Goal: Transaction & Acquisition: Purchase product/service

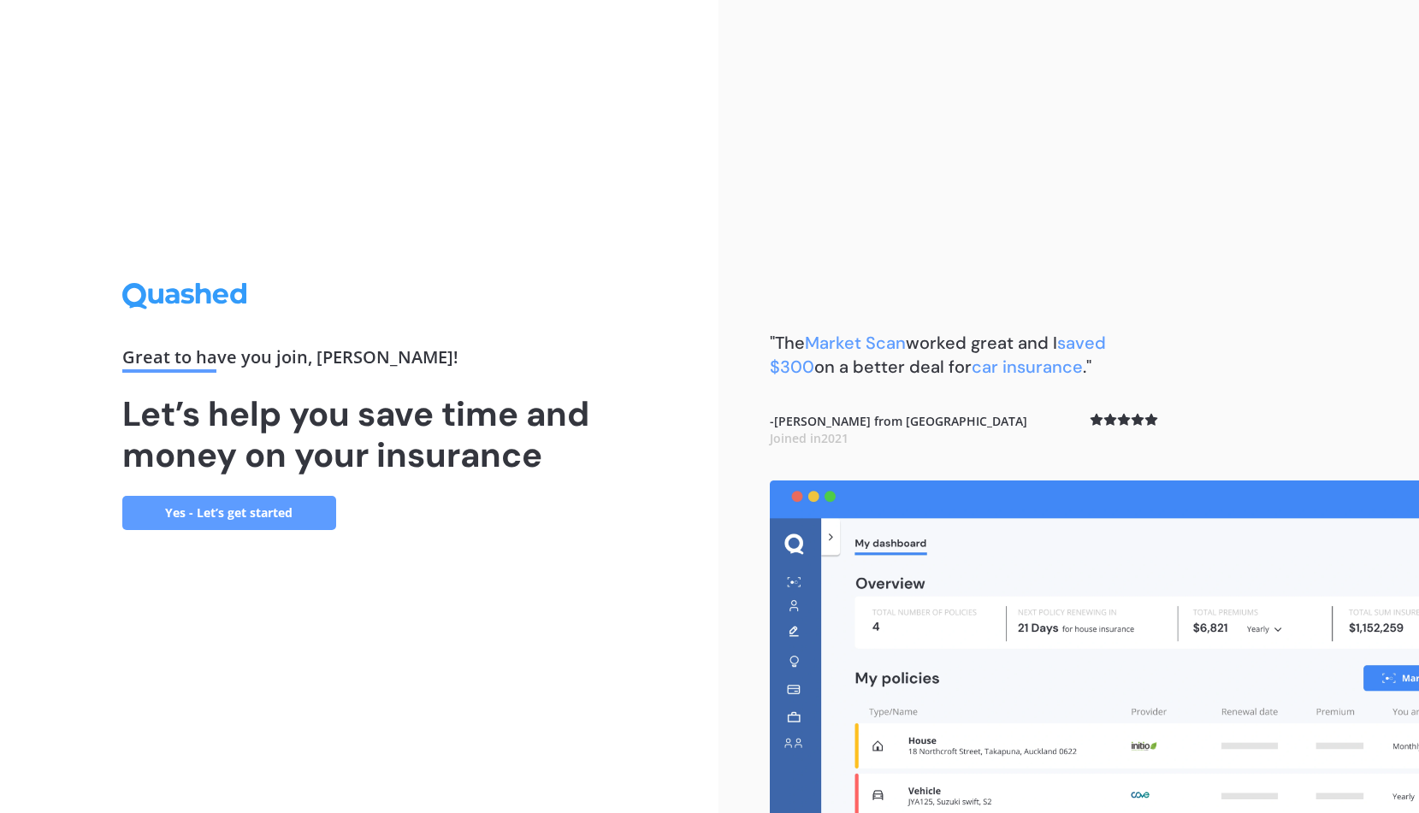
click at [325, 506] on link "Yes - Let’s get started" at bounding box center [229, 513] width 214 height 34
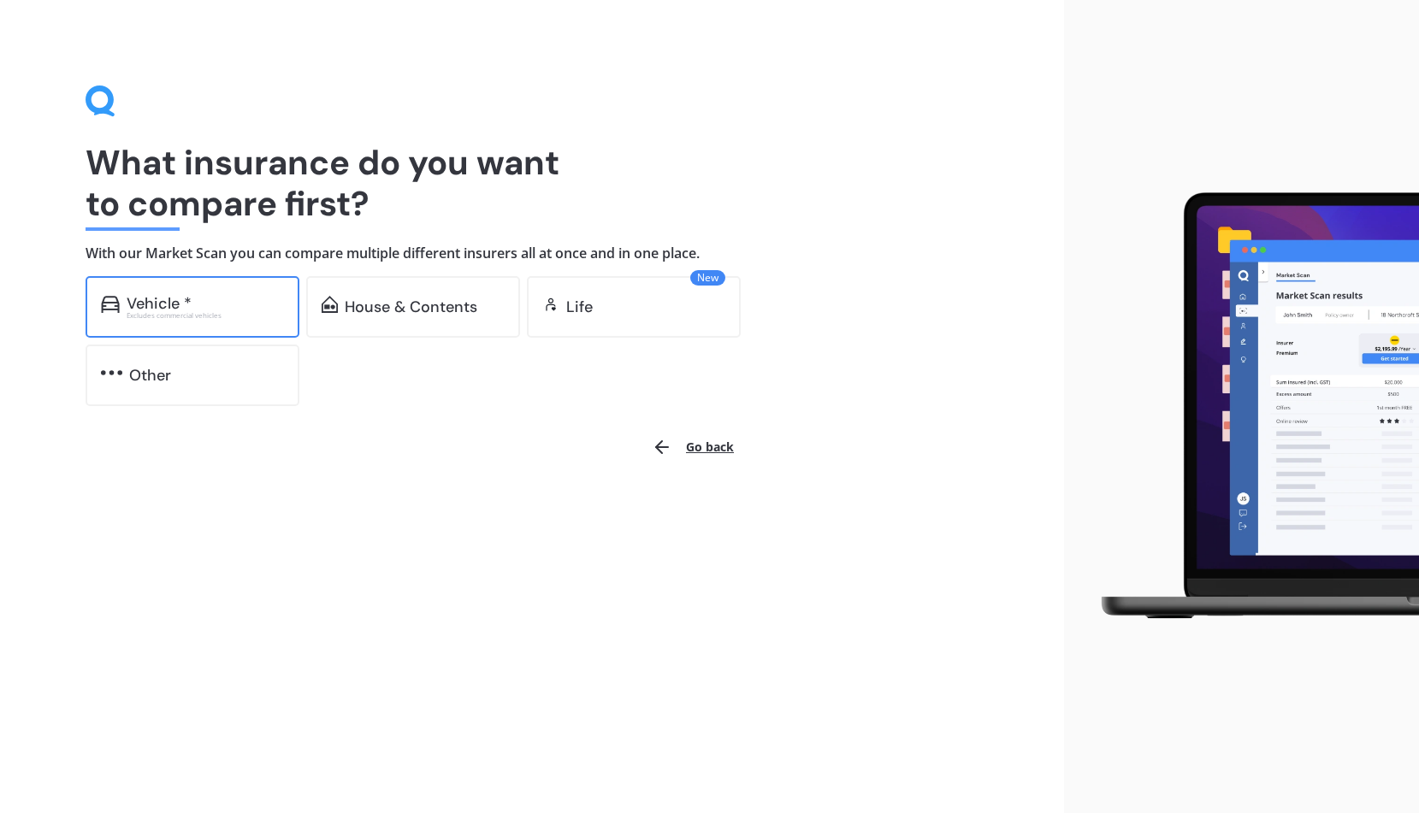
click at [269, 311] on div "Vehicle *" at bounding box center [205, 303] width 157 height 17
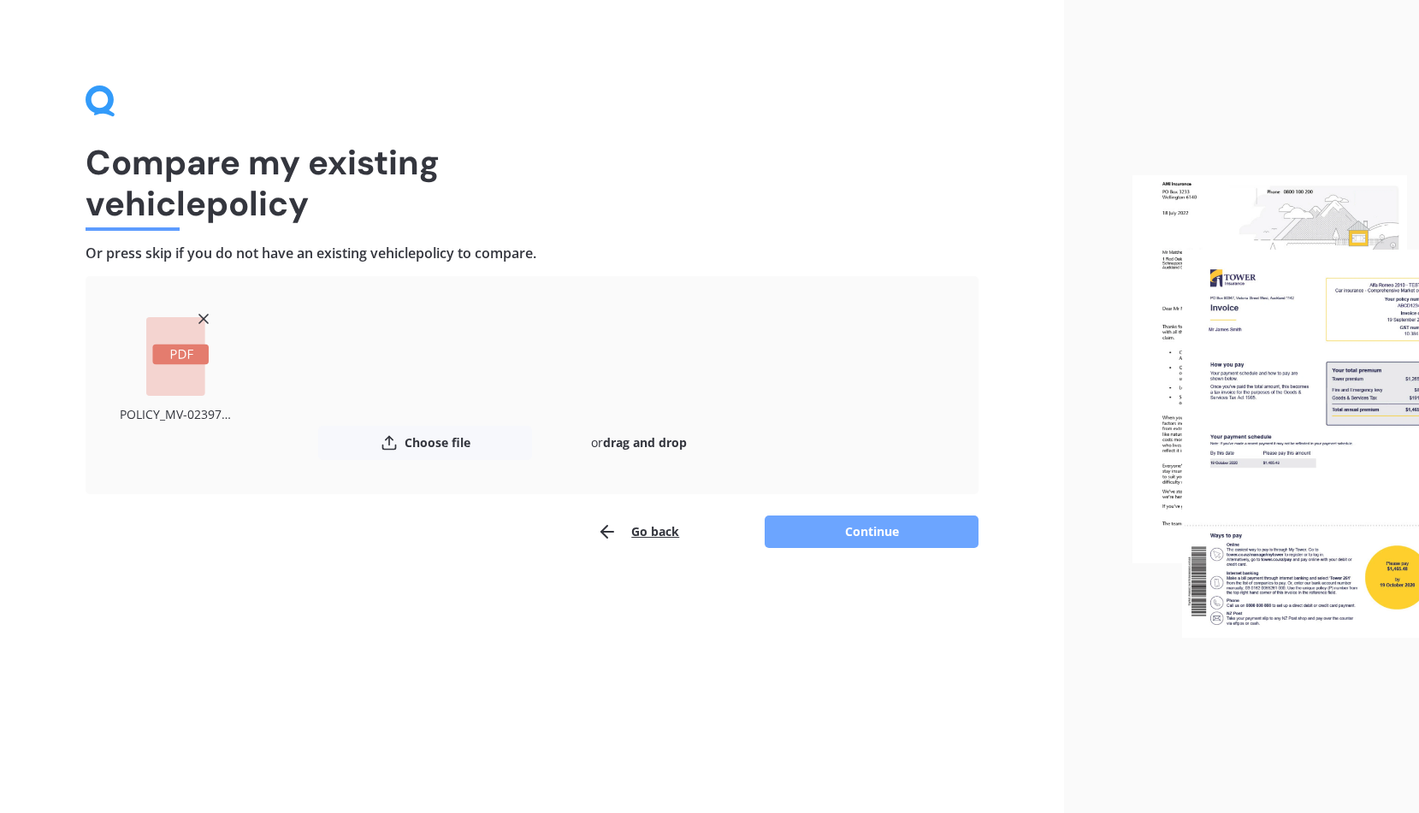
click at [861, 530] on button "Continue" at bounding box center [872, 532] width 214 height 33
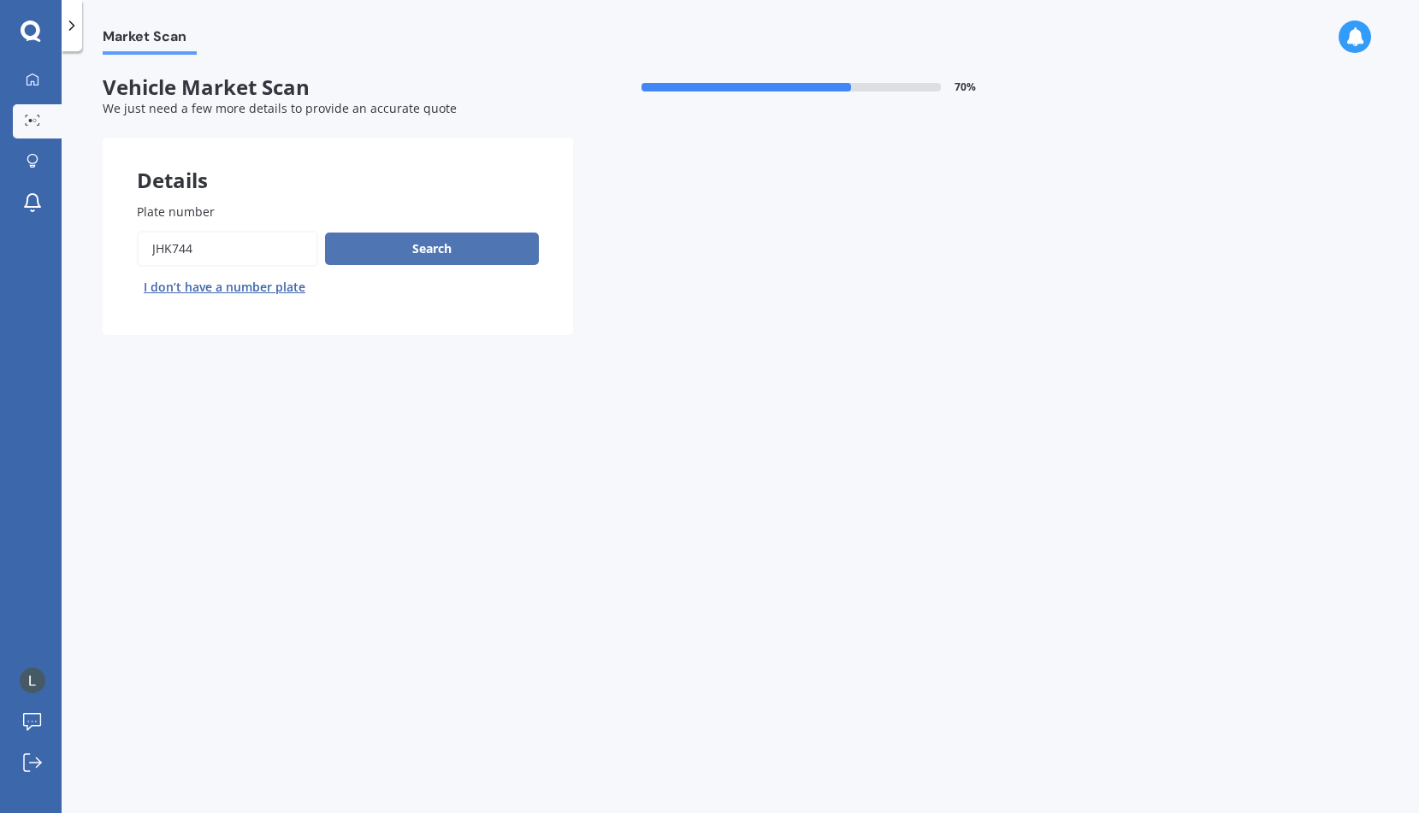
click at [476, 245] on button "Search" at bounding box center [432, 249] width 214 height 33
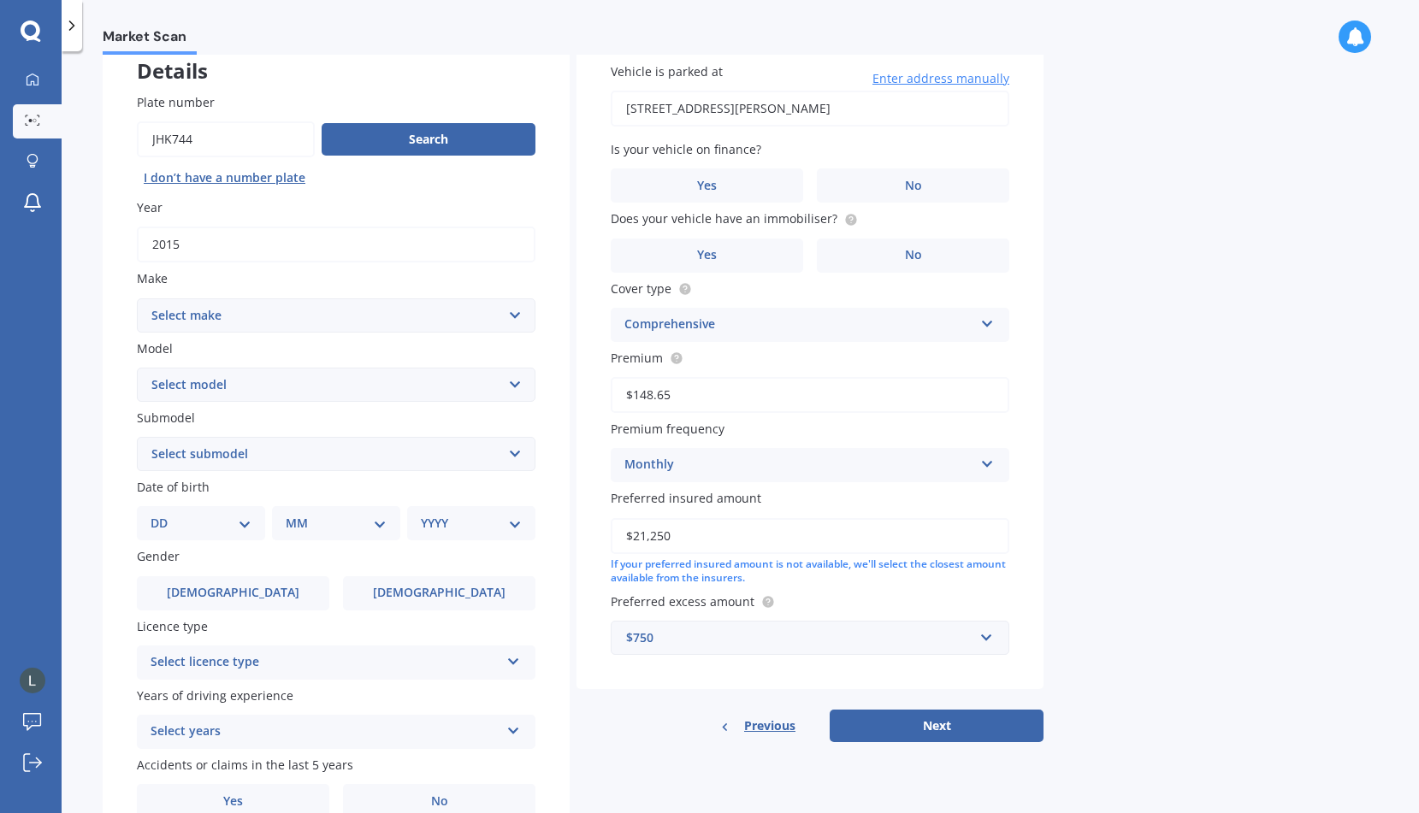
scroll to position [114, 0]
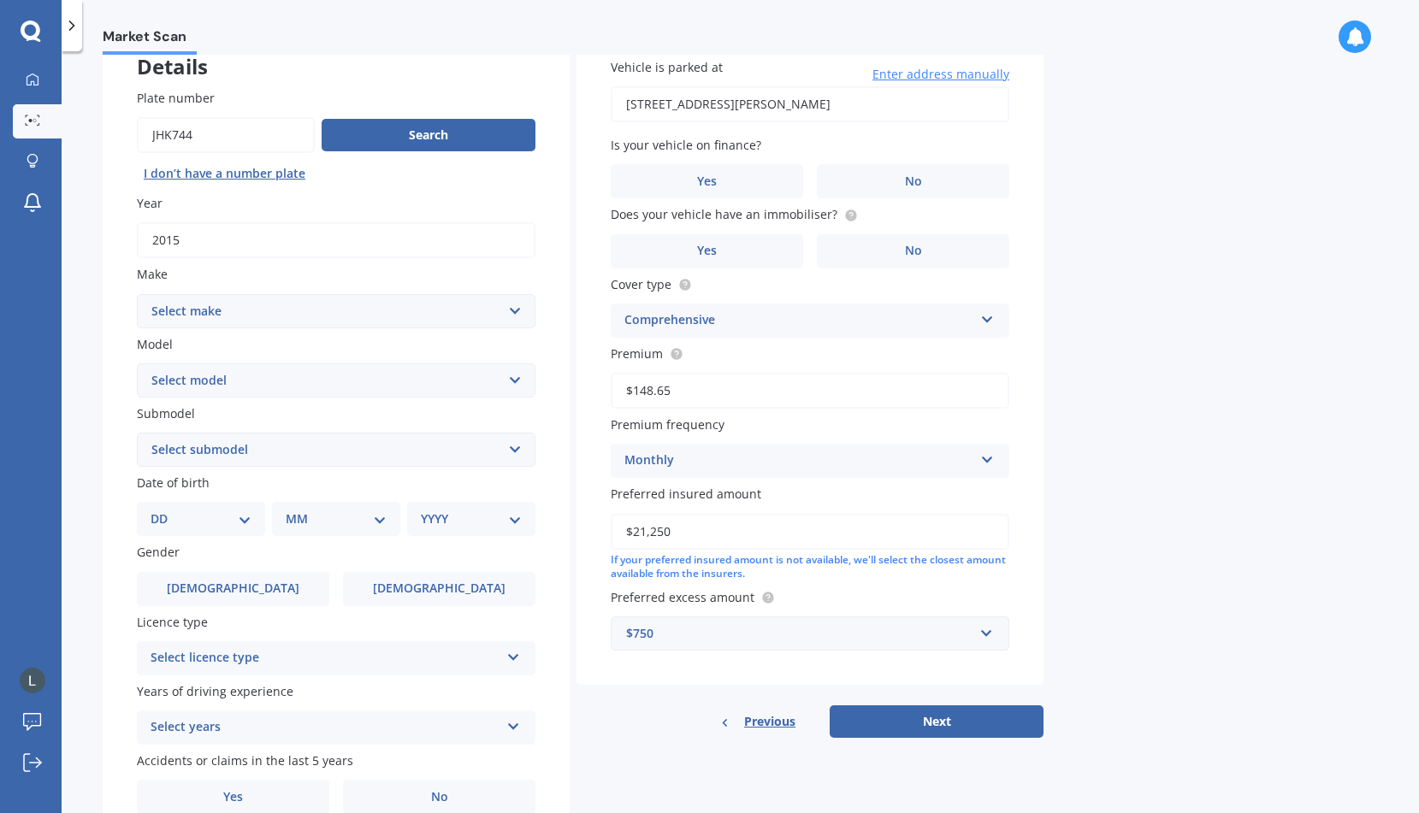
click at [496, 305] on select "Select make AC ALFA ROMEO ASTON [PERSON_NAME] AUDI AUSTIN BEDFORD Bentley BMW B…" at bounding box center [336, 311] width 399 height 34
click at [137, 295] on select "Select make AC ALFA ROMEO ASTON [PERSON_NAME] AUDI AUSTIN BEDFORD Bentley BMW B…" at bounding box center [336, 311] width 399 height 34
click at [447, 380] on select "Select model" at bounding box center [336, 381] width 399 height 34
click at [444, 319] on select "Select make AC ALFA ROMEO ASTON [PERSON_NAME] AUDI AUSTIN BEDFORD Bentley BMW B…" at bounding box center [336, 311] width 399 height 34
click at [137, 295] on select "Select make AC ALFA ROMEO ASTON [PERSON_NAME] AUDI AUSTIN BEDFORD Bentley BMW B…" at bounding box center [336, 311] width 399 height 34
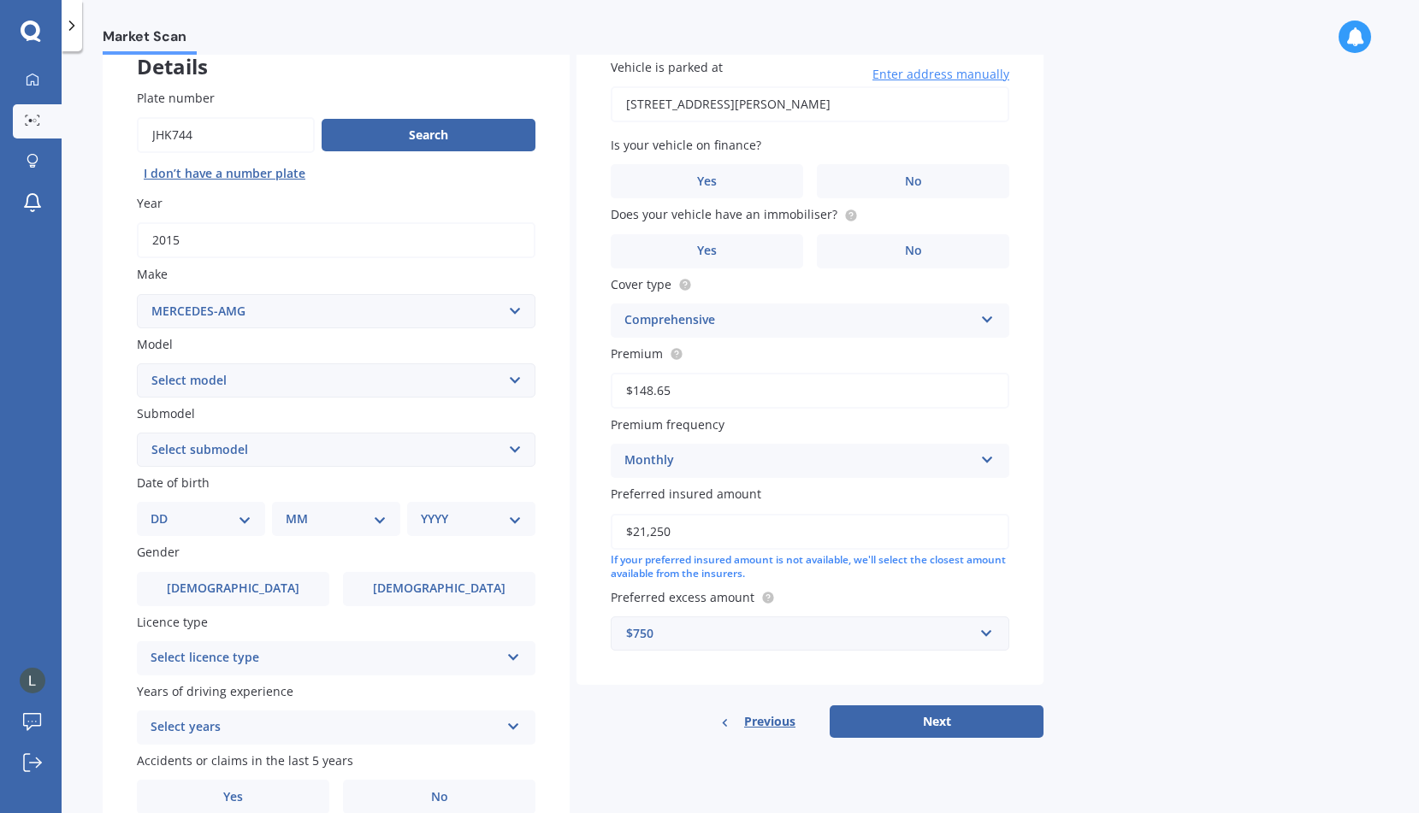
click at [393, 370] on select "Select model A45 A63 C C32 C36 C63 CLK CLS E43 E63 G63 GL63 GLE GLE-CLASS GLS G…" at bounding box center [336, 381] width 399 height 34
click at [373, 317] on select "Select make AC ALFA ROMEO ASTON [PERSON_NAME] AUDI AUSTIN BEDFORD Bentley BMW B…" at bounding box center [336, 311] width 399 height 34
select select "MERCEDES BENZ"
click at [137, 295] on select "Select make AC ALFA ROMEO ASTON [PERSON_NAME] AUDI AUSTIN BEDFORD Bentley BMW B…" at bounding box center [336, 311] width 399 height 34
click at [358, 384] on select "Select model 190 200 220 230 240 250 260 280 300 320 350 380 400 420 450 500 55…" at bounding box center [336, 381] width 399 height 34
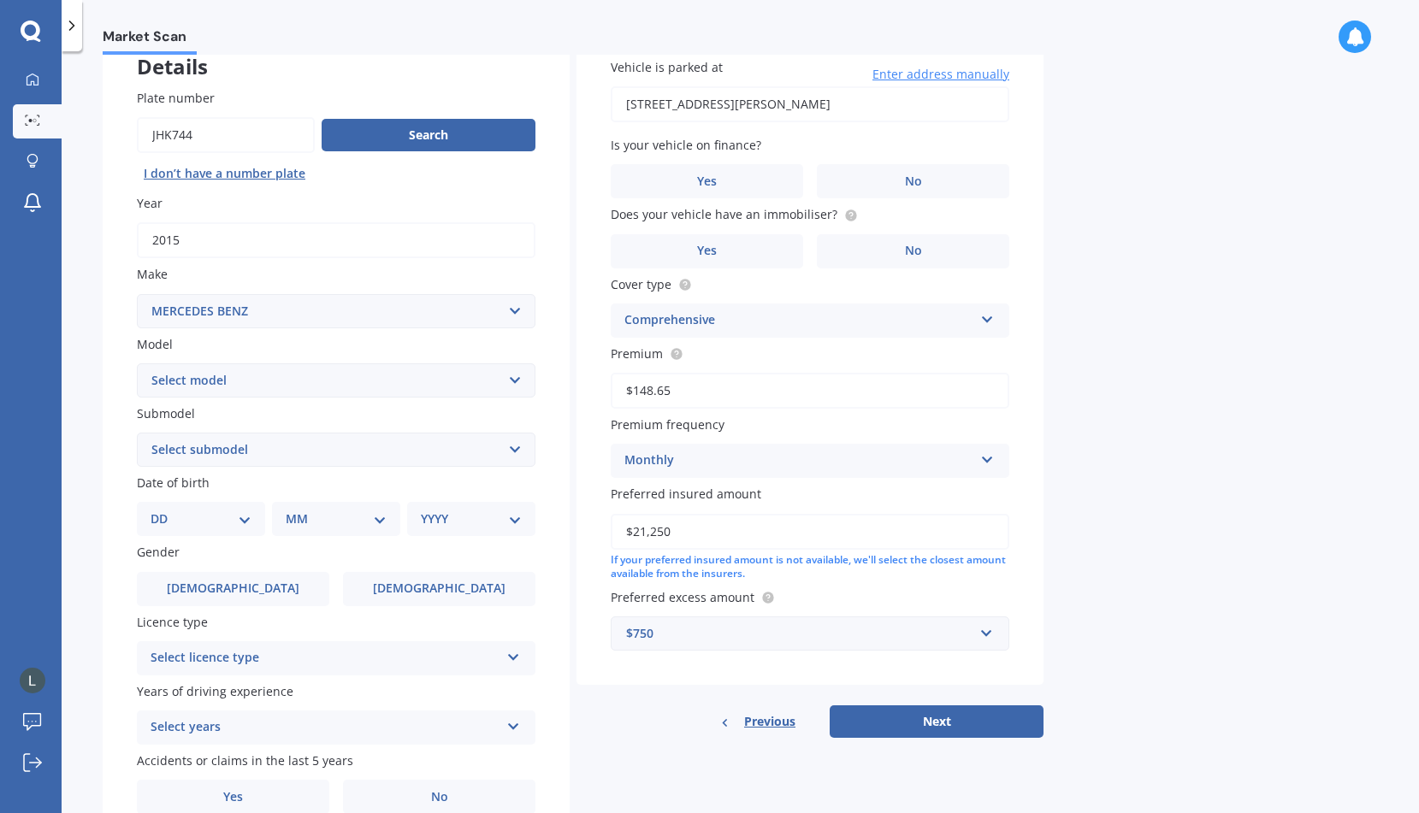
select select "GLA"
click at [137, 364] on select "Select model 190 200 220 230 240 250 260 280 300 320 350 380 400 420 450 500 55…" at bounding box center [336, 381] width 399 height 34
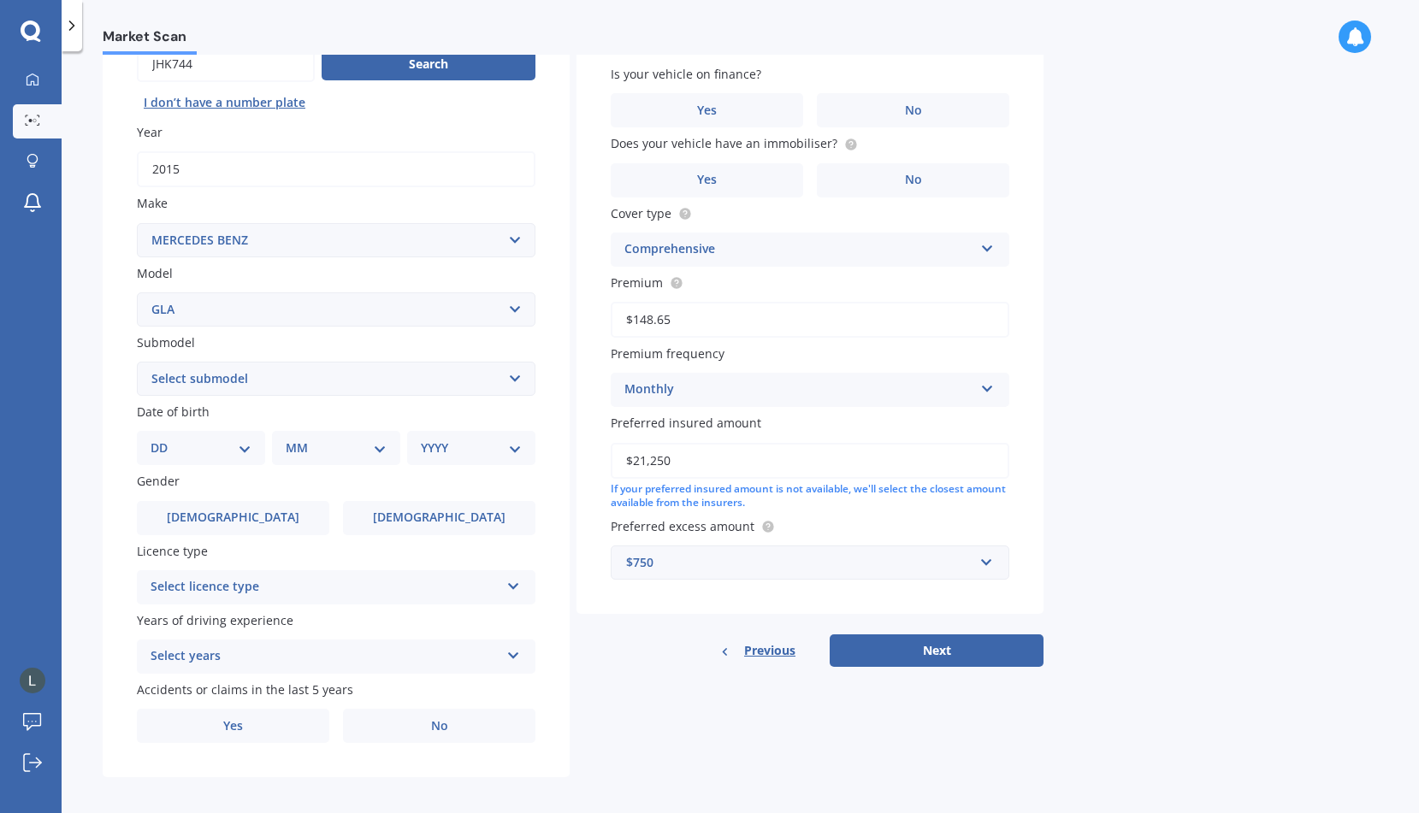
scroll to position [198, 0]
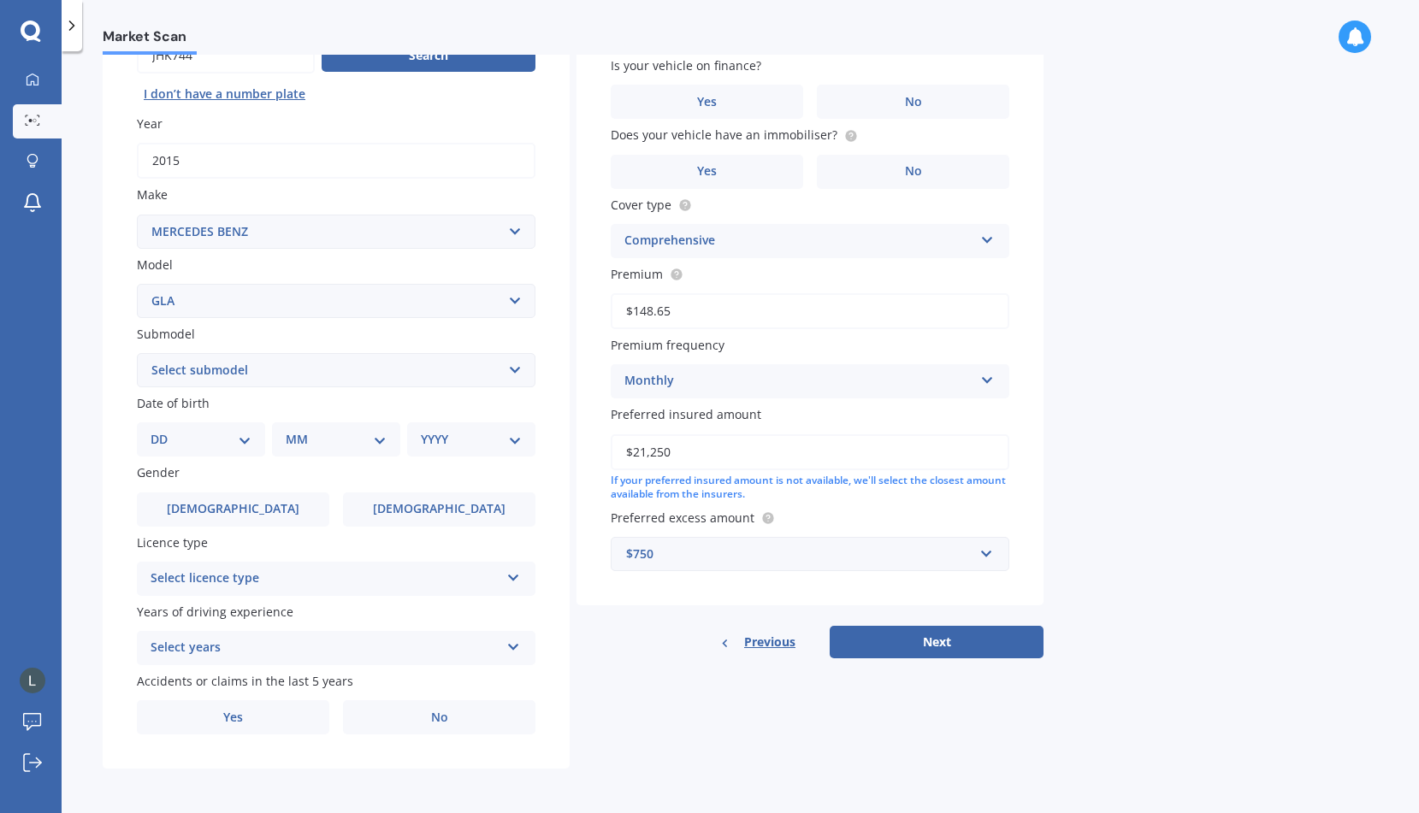
click at [339, 368] on select "Select submodel 180 200 250 45 AMG" at bounding box center [336, 370] width 399 height 34
select select "45 AMG"
click at [137, 353] on select "Select submodel 180 200 250 45 AMG" at bounding box center [336, 370] width 399 height 34
click at [249, 430] on select "DD 01 02 03 04 05 06 07 08 09 10 11 12 13 14 15 16 17 18 19 20 21 22 23 24 25 2…" at bounding box center [201, 439] width 101 height 19
select select "11"
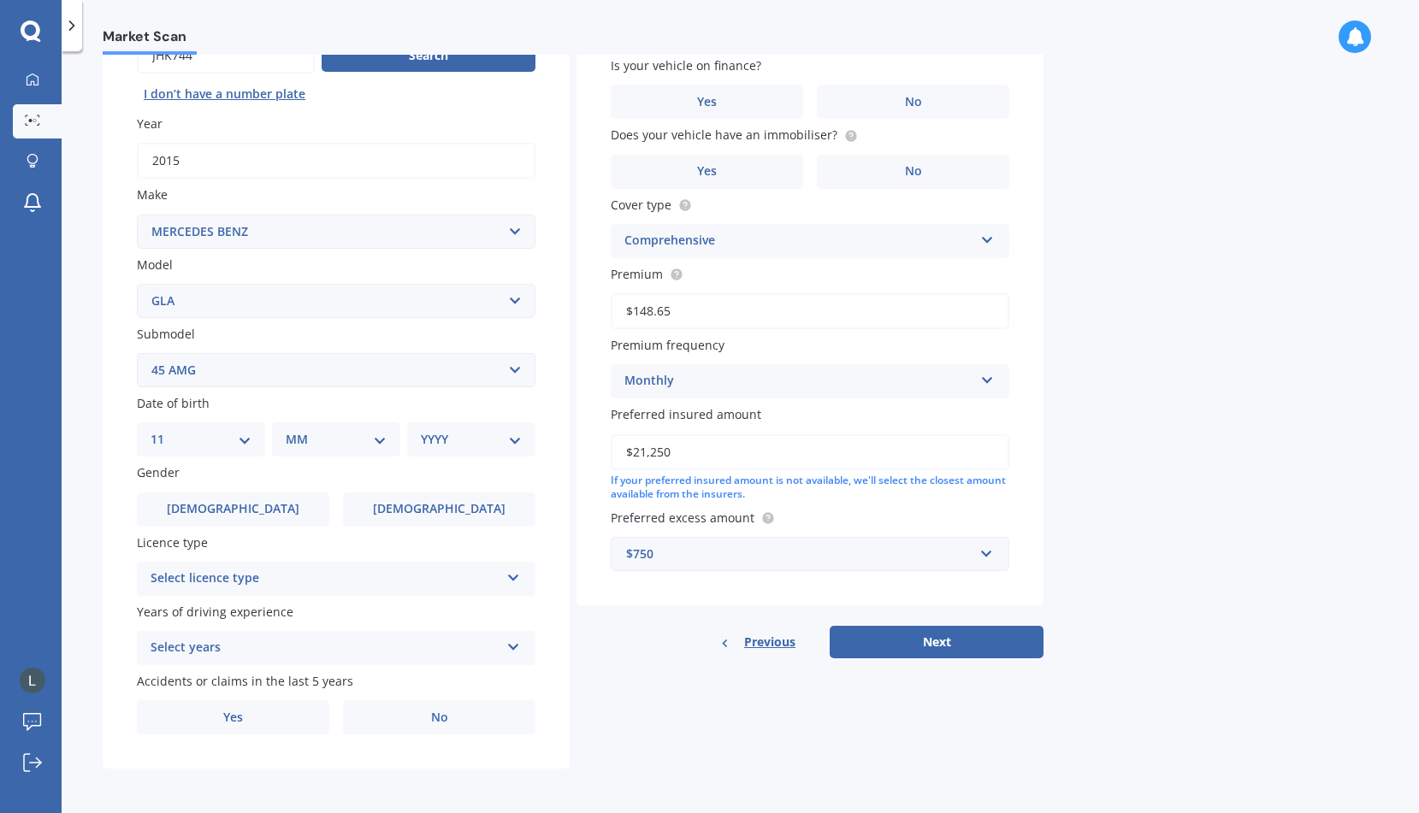
click at [164, 430] on select "DD 01 02 03 04 05 06 07 08 09 10 11 12 13 14 15 16 17 18 19 20 21 22 23 24 25 2…" at bounding box center [201, 439] width 101 height 19
click at [350, 447] on select "MM 01 02 03 04 05 06 07 08 09 10 11 12" at bounding box center [340, 439] width 94 height 19
select select "06"
click at [293, 430] on select "MM 01 02 03 04 05 06 07 08 09 10 11 12" at bounding box center [340, 439] width 94 height 19
click at [446, 430] on select "YYYY 2025 2024 2023 2022 2021 2020 2019 2018 2017 2016 2015 2014 2013 2012 2011…" at bounding box center [468, 439] width 94 height 19
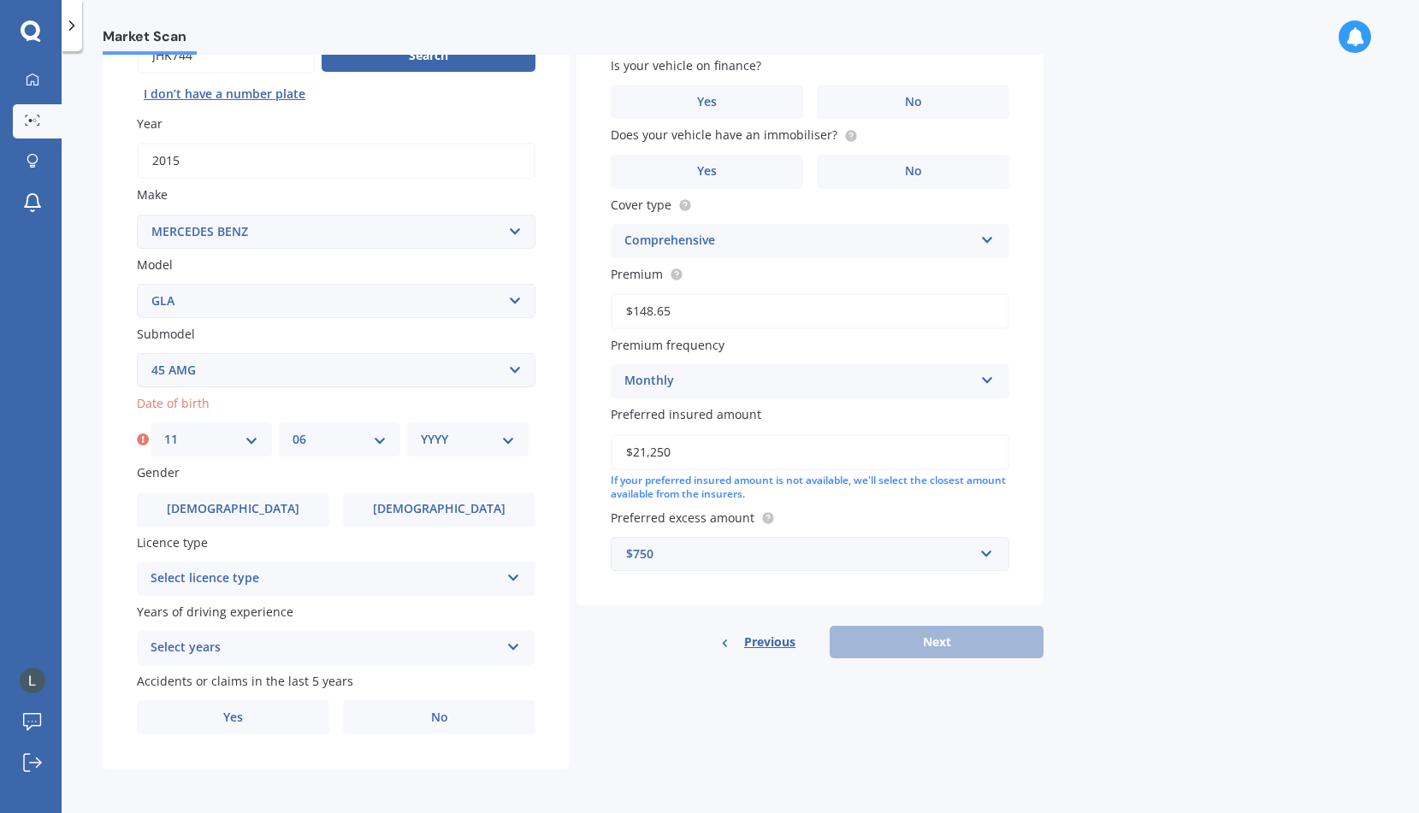
select select "1996"
click at [421, 430] on select "YYYY 2025 2024 2023 2022 2021 2020 2019 2018 2017 2016 2015 2014 2013 2012 2011…" at bounding box center [468, 439] width 94 height 19
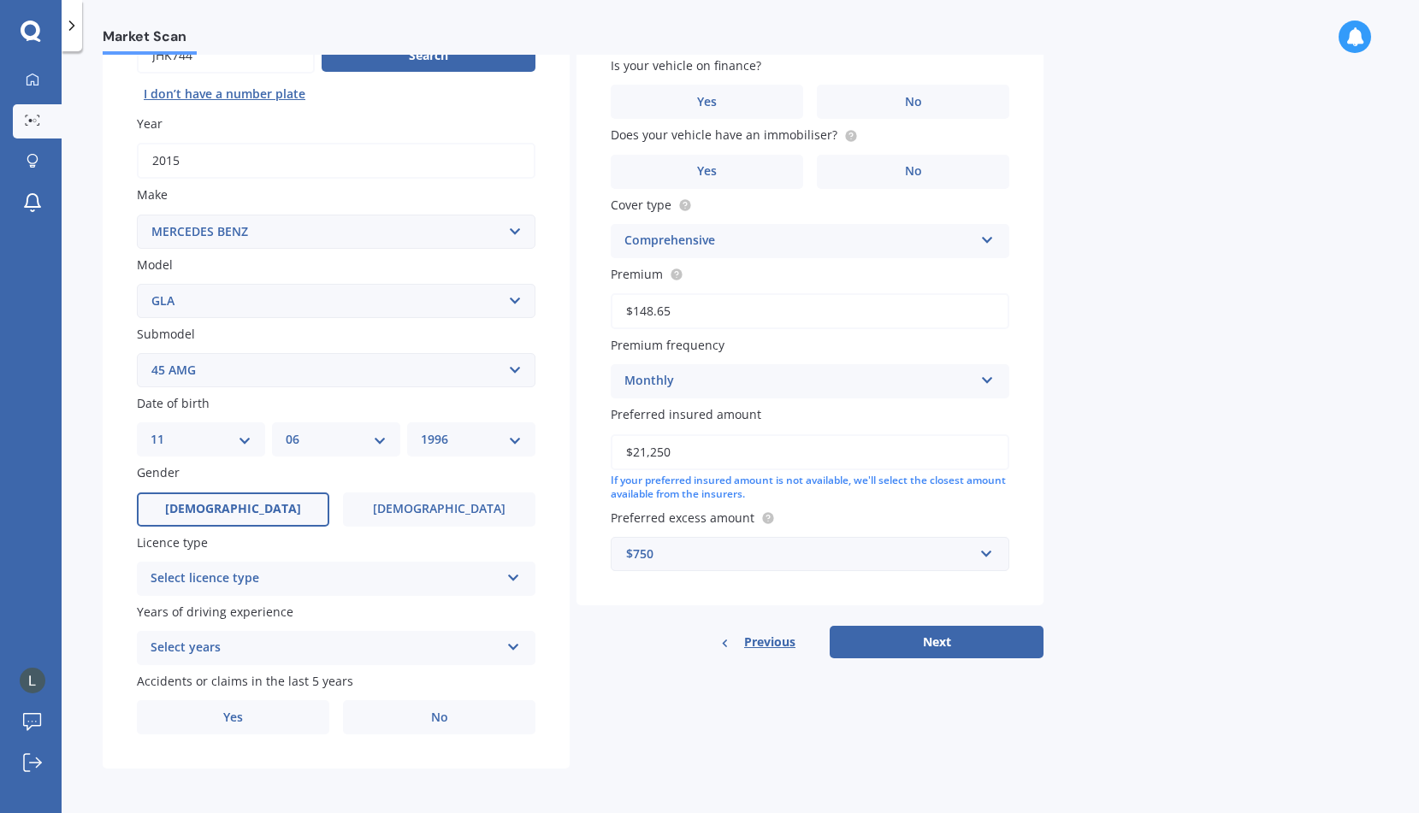
click at [290, 506] on label "[DEMOGRAPHIC_DATA]" at bounding box center [233, 510] width 192 height 34
click at [0, 0] on input "[DEMOGRAPHIC_DATA]" at bounding box center [0, 0] width 0 height 0
click at [297, 570] on div "Select licence type" at bounding box center [325, 579] width 349 height 21
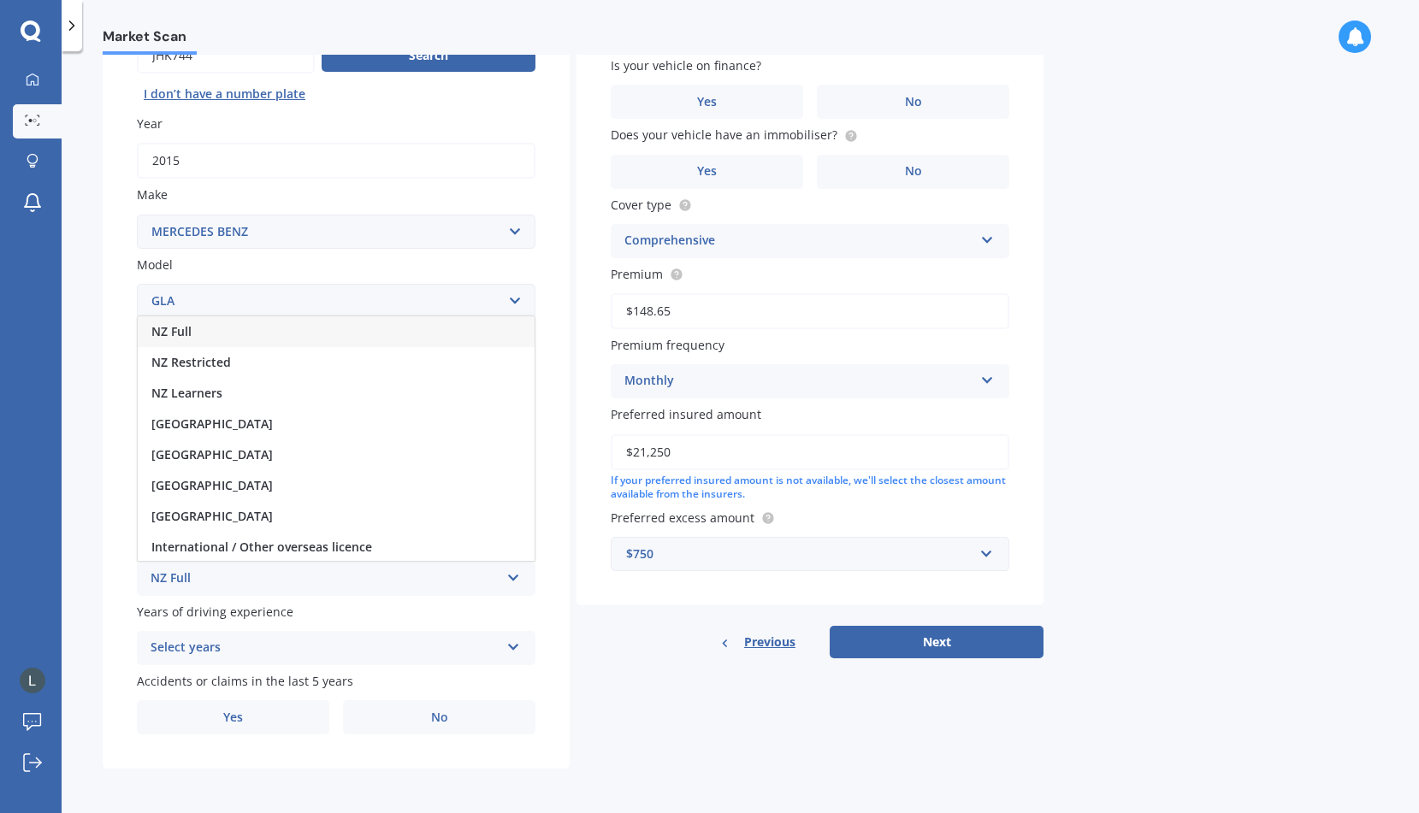
click at [313, 323] on div "NZ Full" at bounding box center [336, 332] width 397 height 31
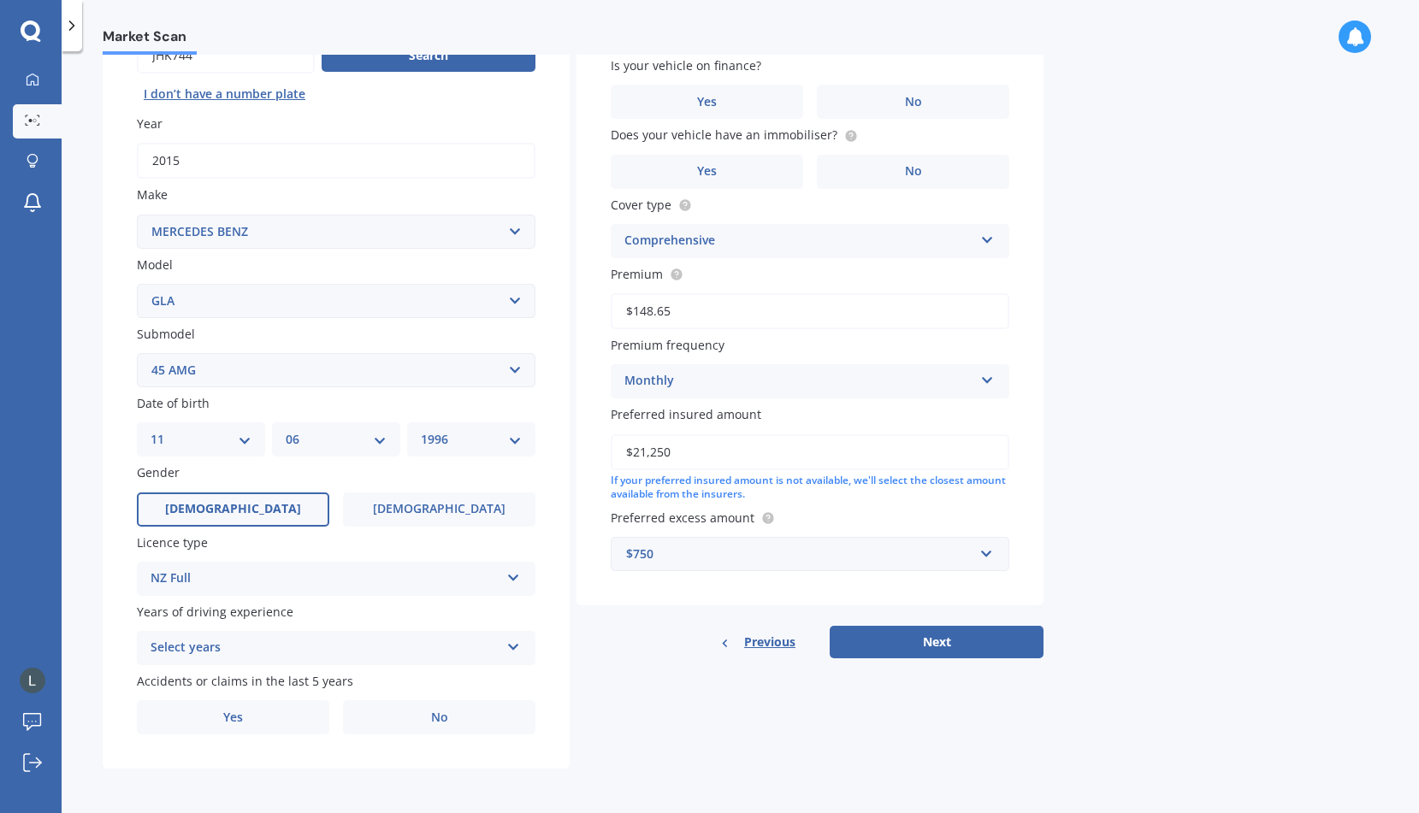
click at [392, 657] on div "Select years" at bounding box center [325, 648] width 349 height 21
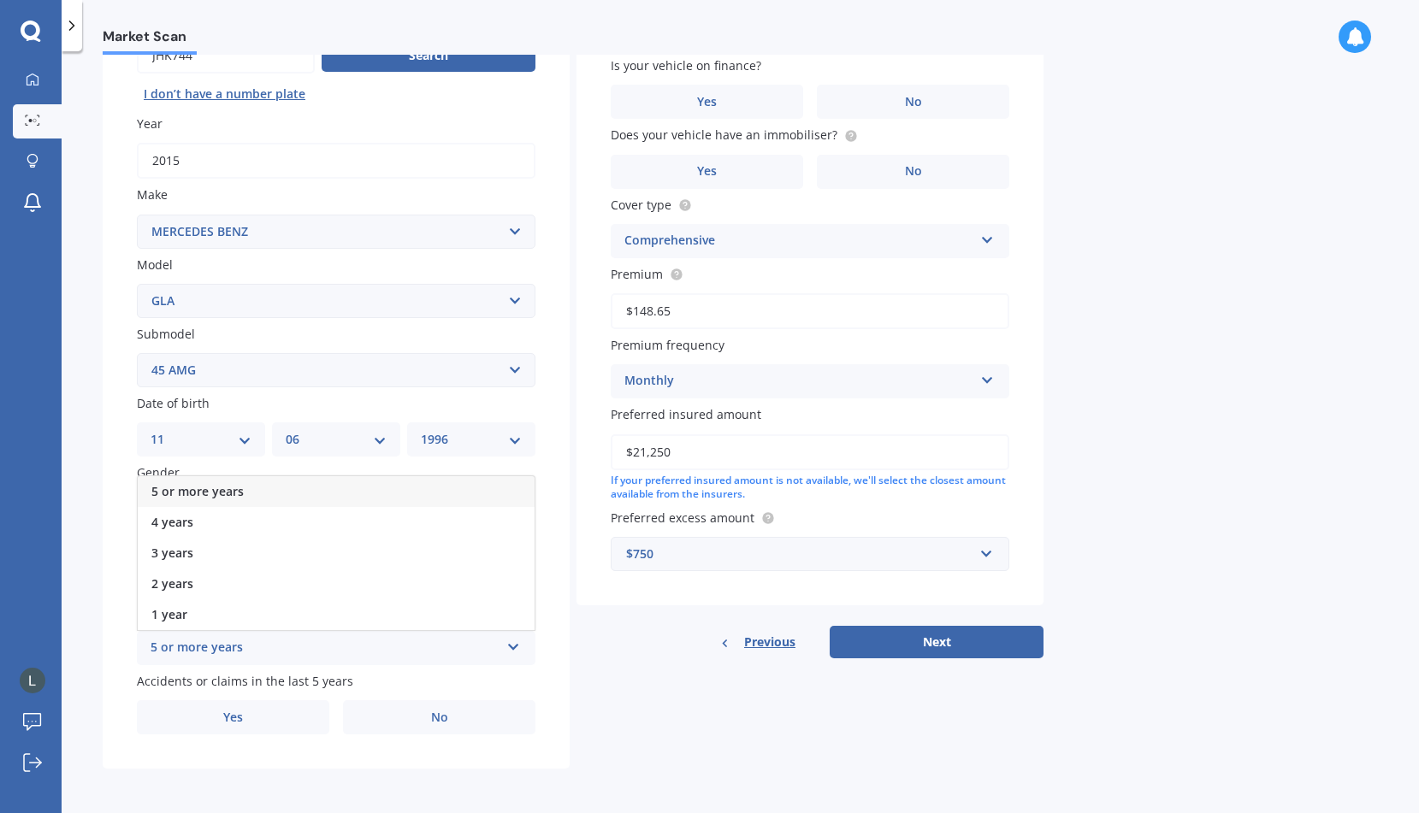
click at [399, 494] on div "5 or more years" at bounding box center [336, 491] width 397 height 31
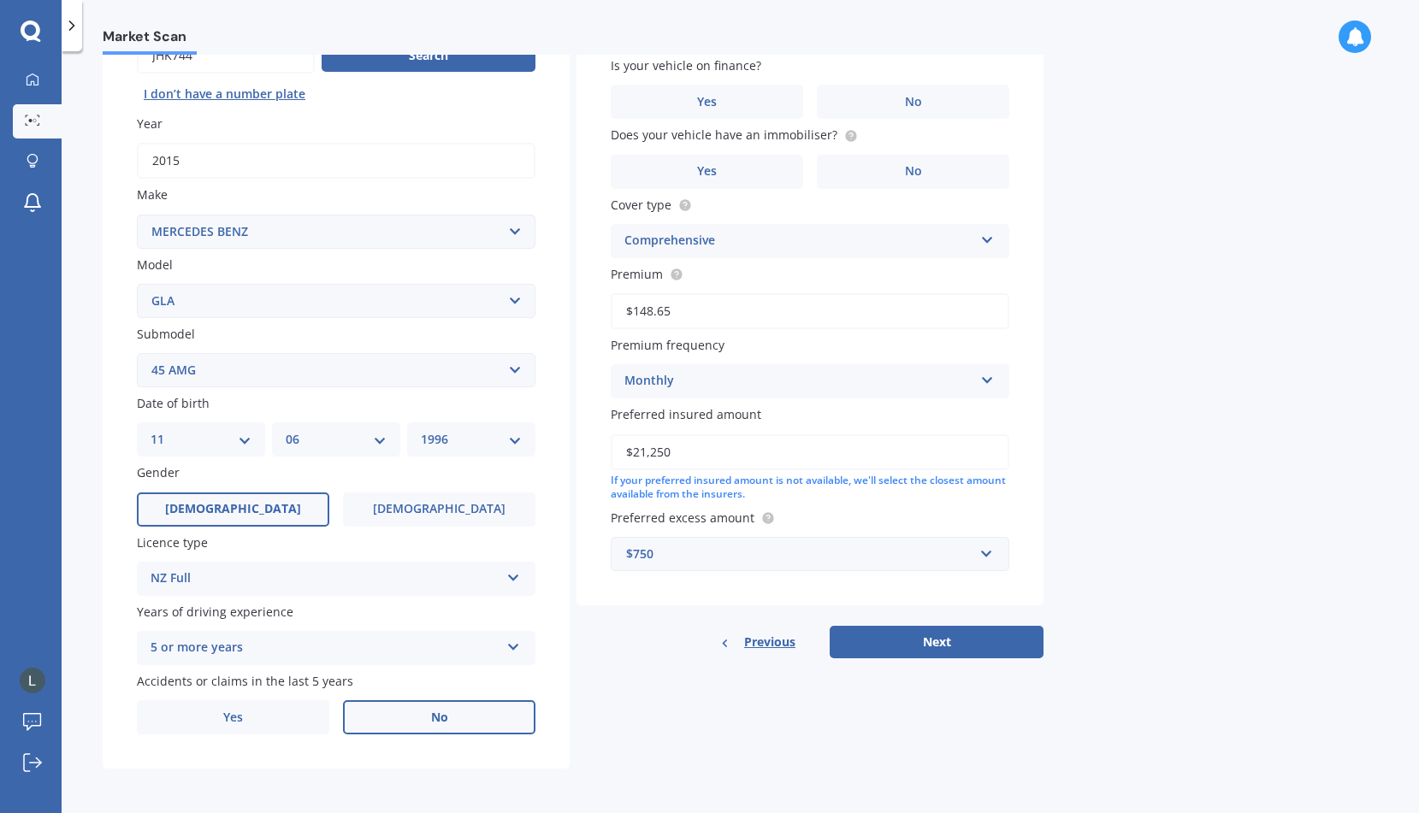
click at [384, 716] on label "No" at bounding box center [439, 718] width 192 height 34
click at [0, 0] on input "No" at bounding box center [0, 0] width 0 height 0
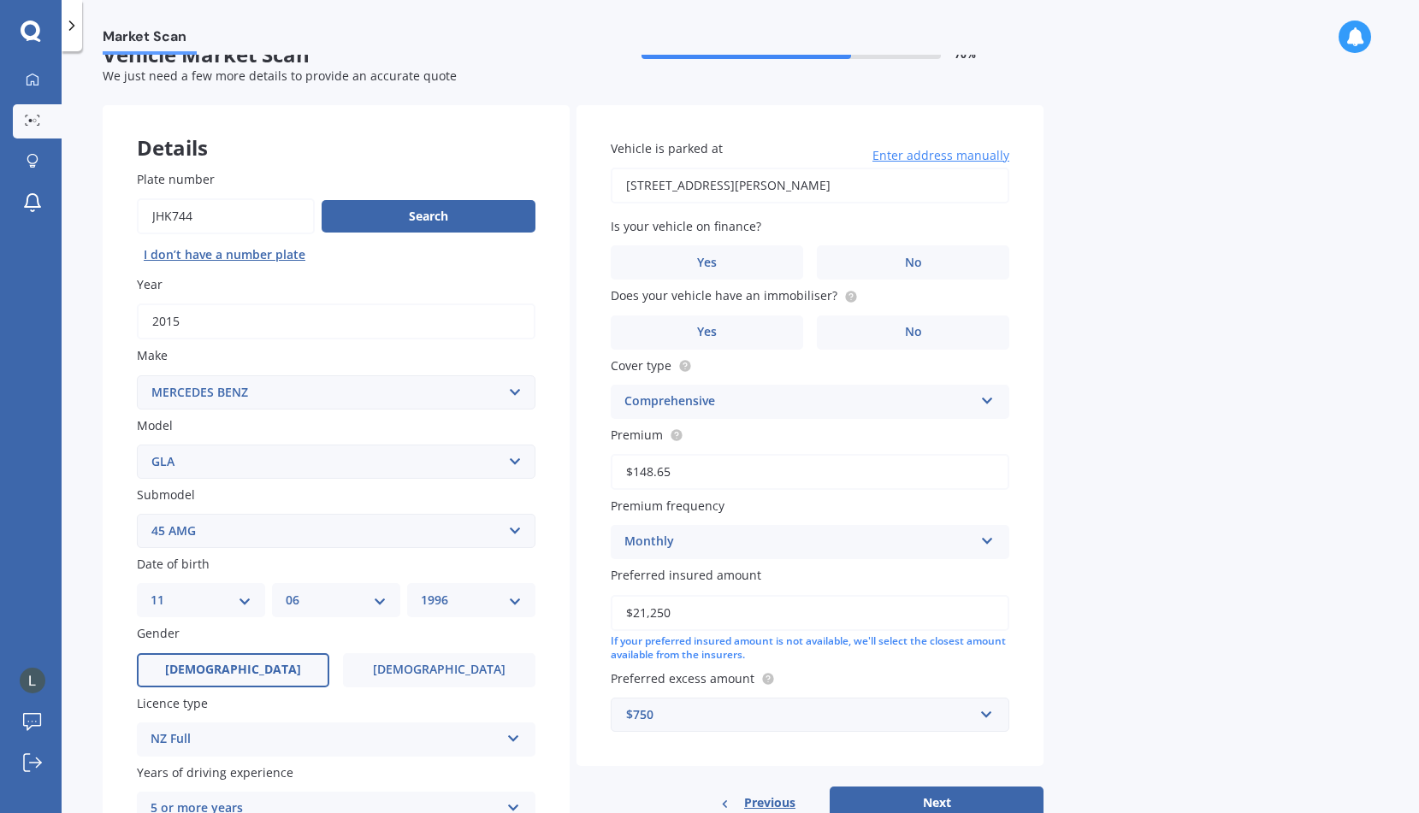
scroll to position [27, 0]
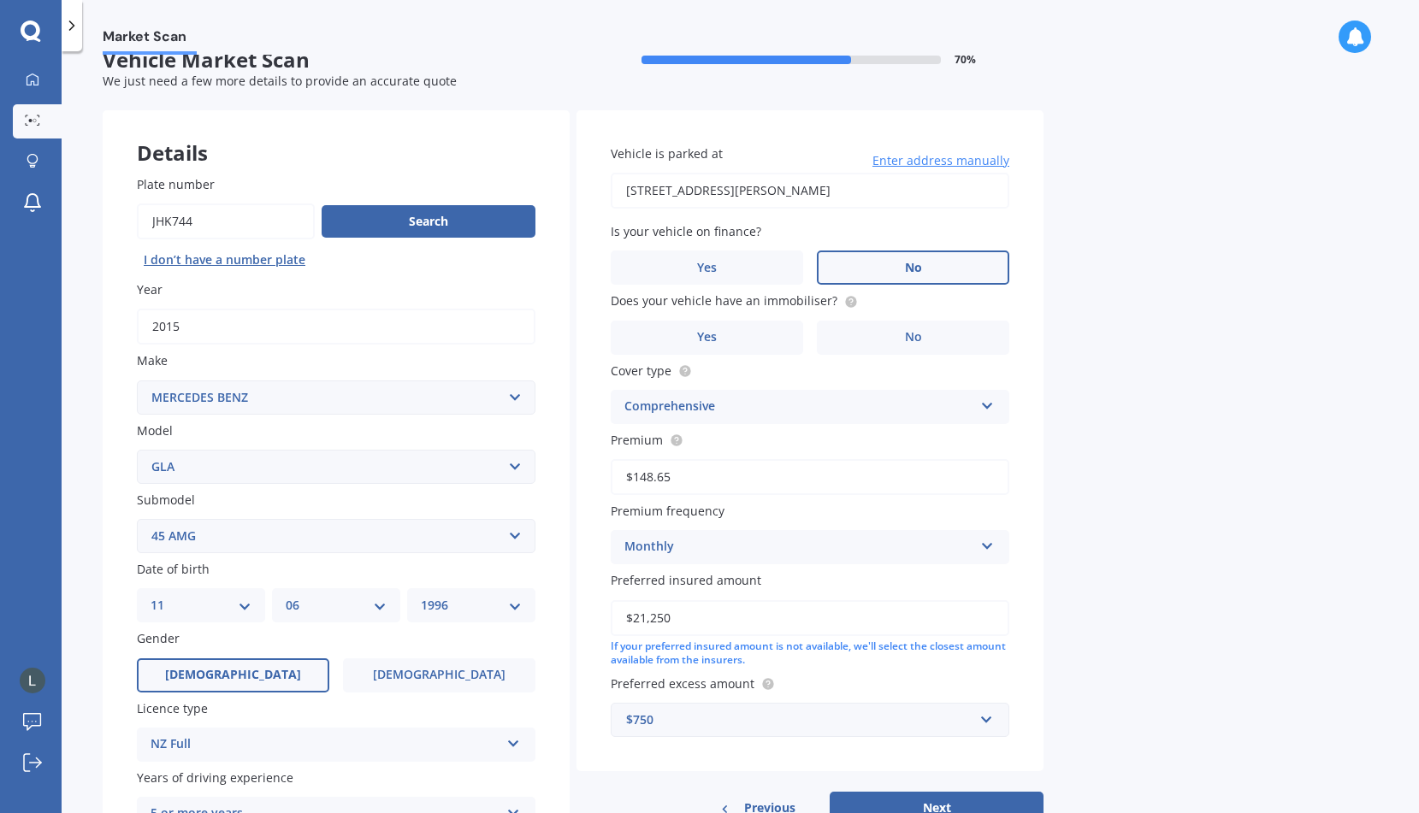
click at [904, 258] on label "No" at bounding box center [913, 268] width 192 height 34
click at [0, 0] on input "No" at bounding box center [0, 0] width 0 height 0
click at [744, 338] on label "Yes" at bounding box center [707, 338] width 192 height 34
click at [0, 0] on input "Yes" at bounding box center [0, 0] width 0 height 0
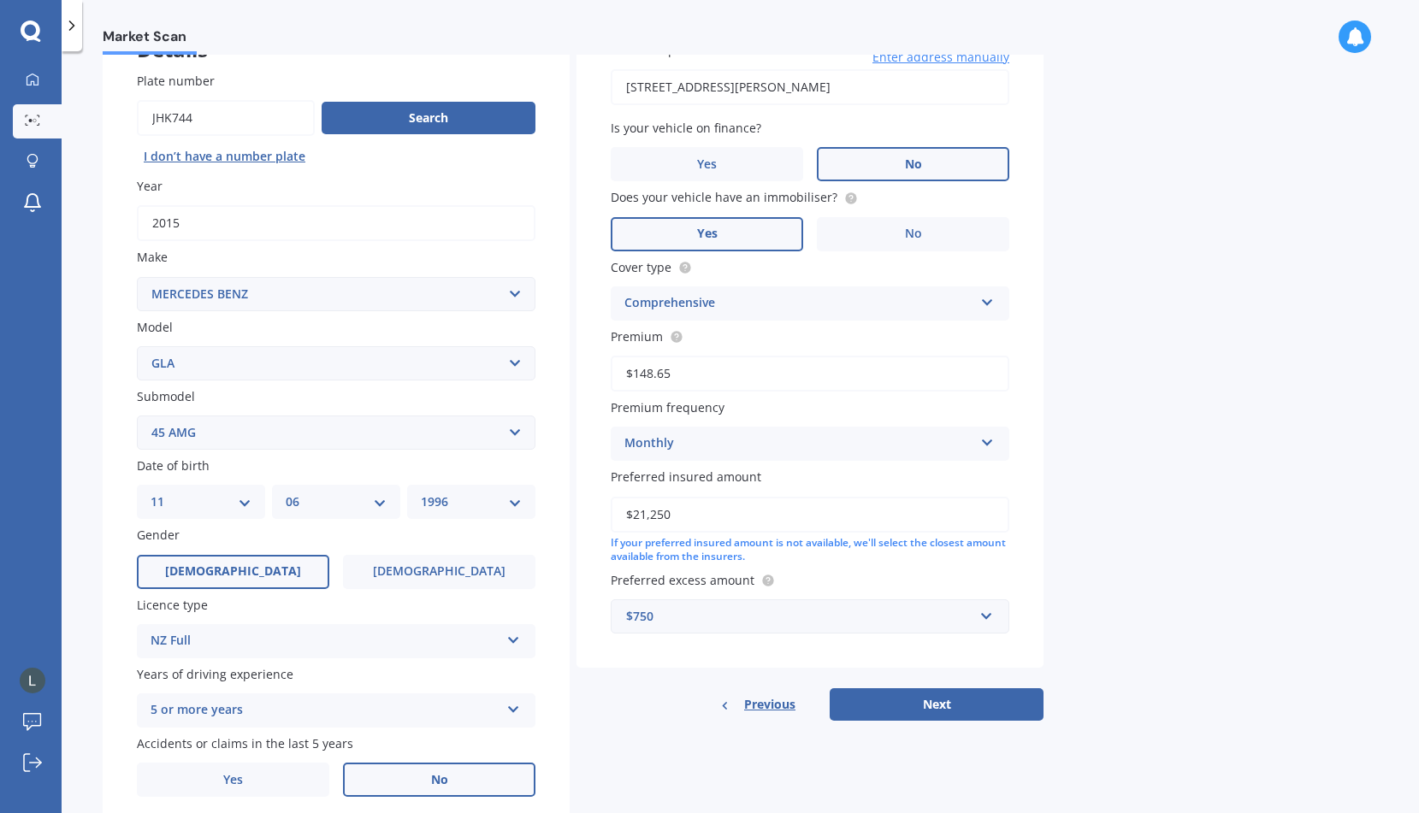
scroll to position [133, 0]
click at [778, 370] on input "$148.65" at bounding box center [810, 372] width 399 height 36
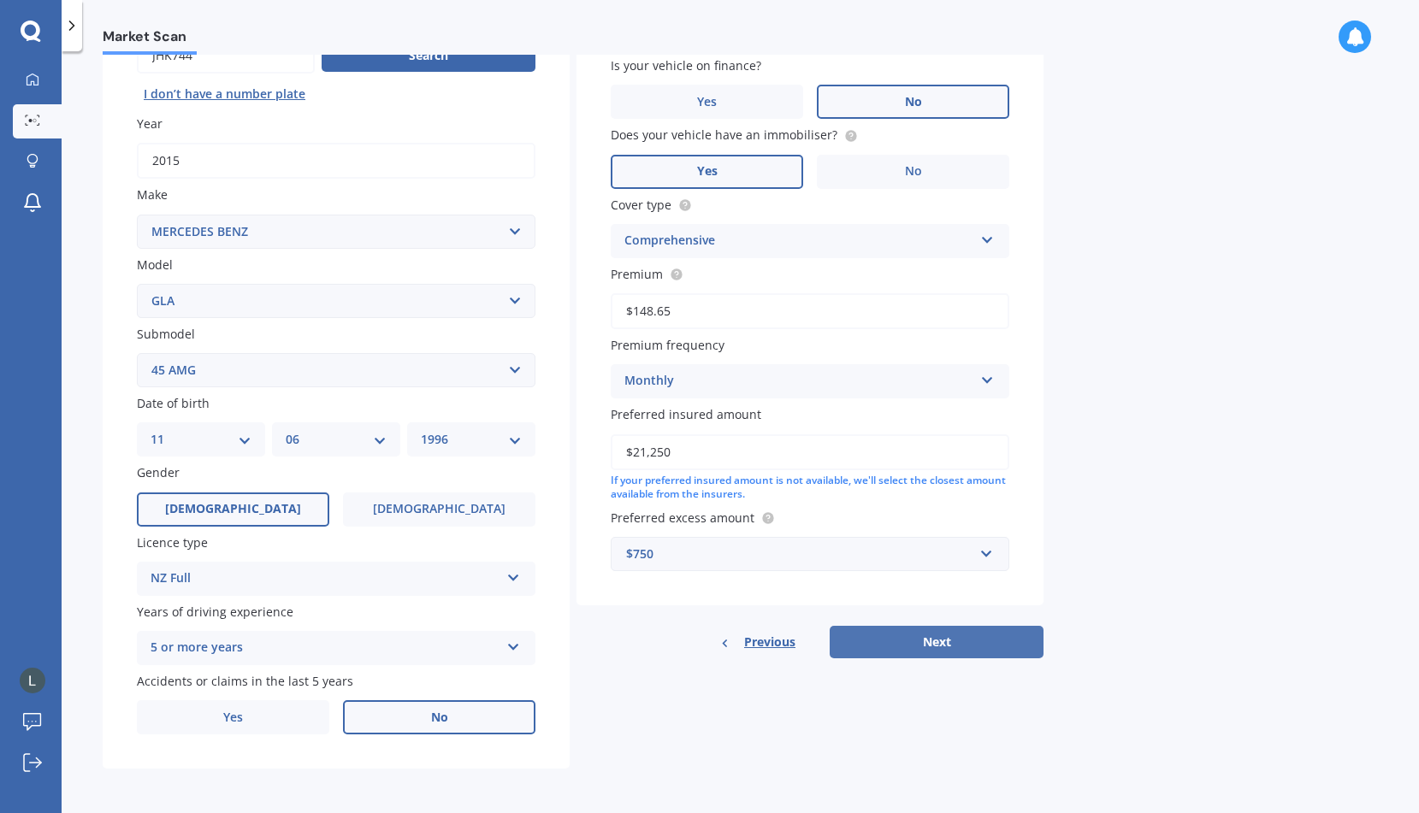
click at [949, 635] on button "Next" at bounding box center [937, 642] width 214 height 33
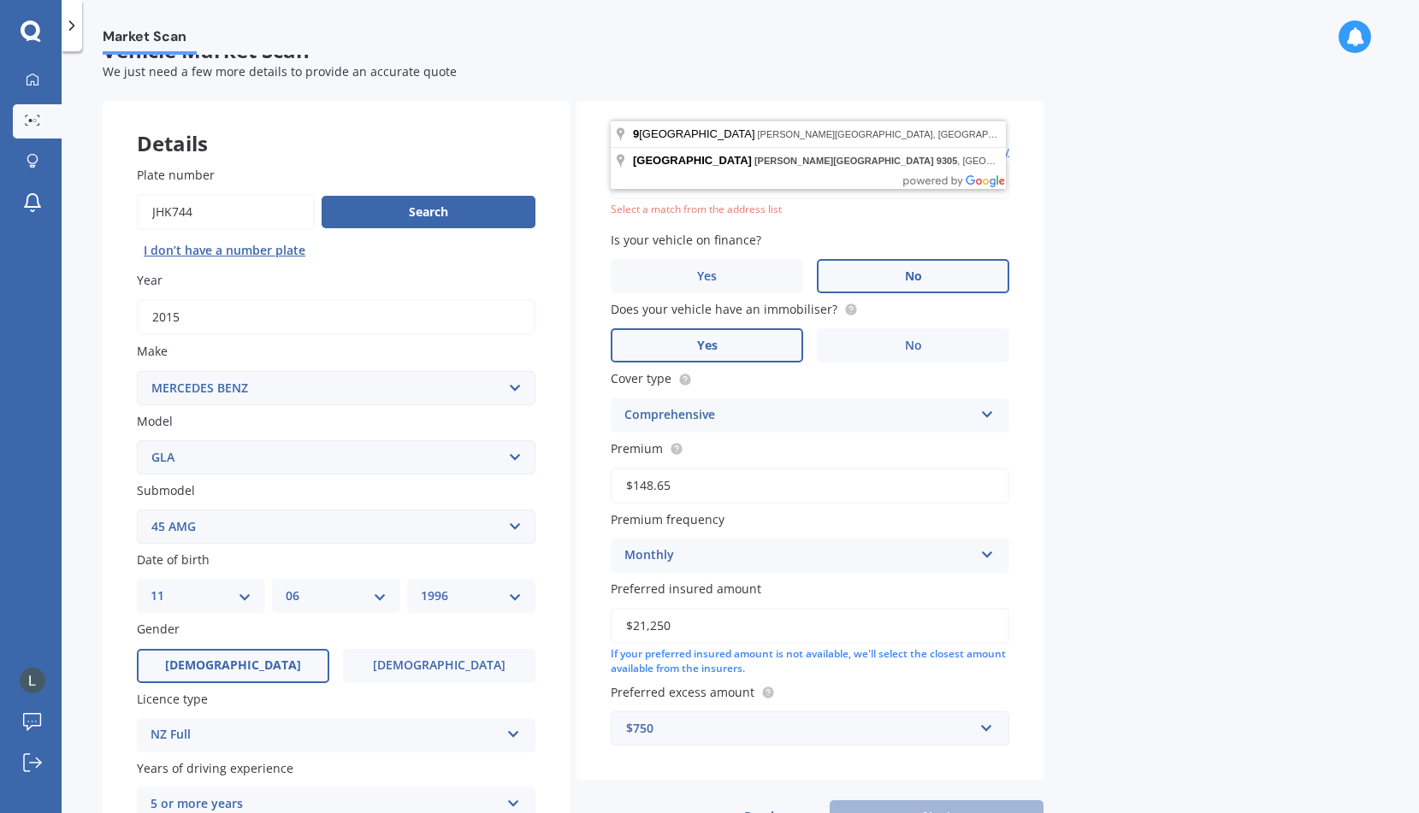
scroll to position [35, 0]
type input "[STREET_ADDRESS][PERSON_NAME]"
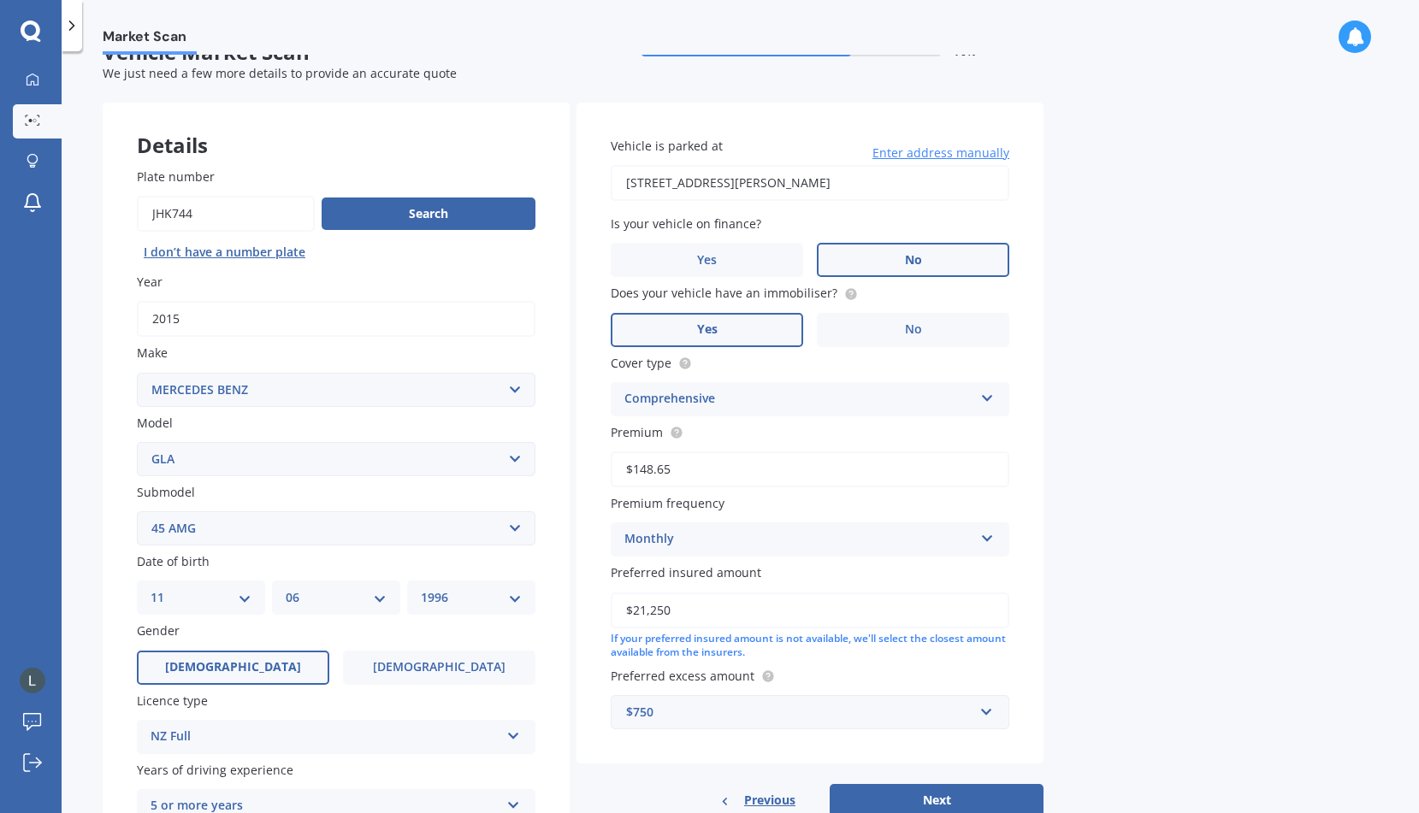
scroll to position [198, 0]
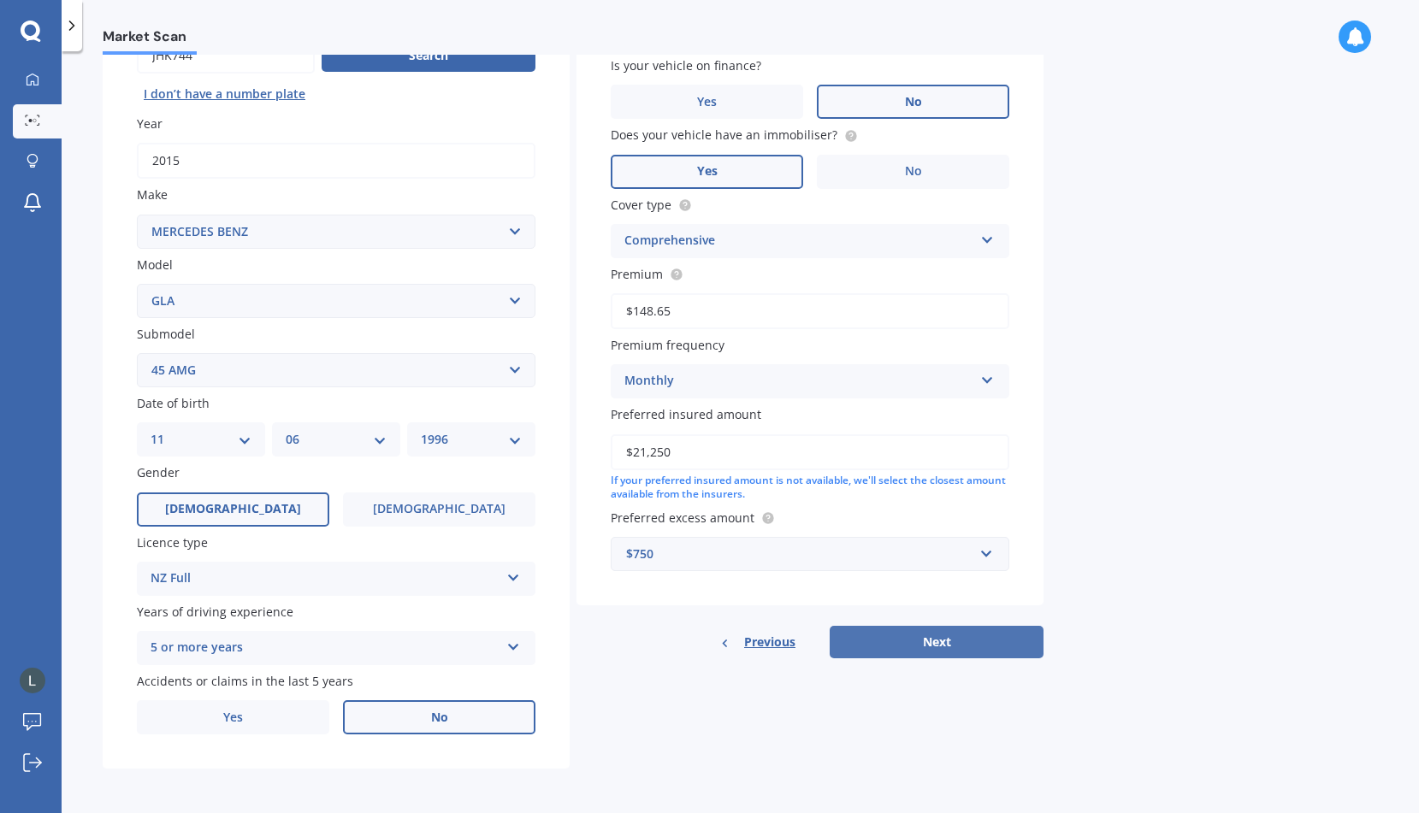
click at [923, 640] on button "Next" at bounding box center [937, 642] width 214 height 33
select select "11"
select select "06"
select select "1996"
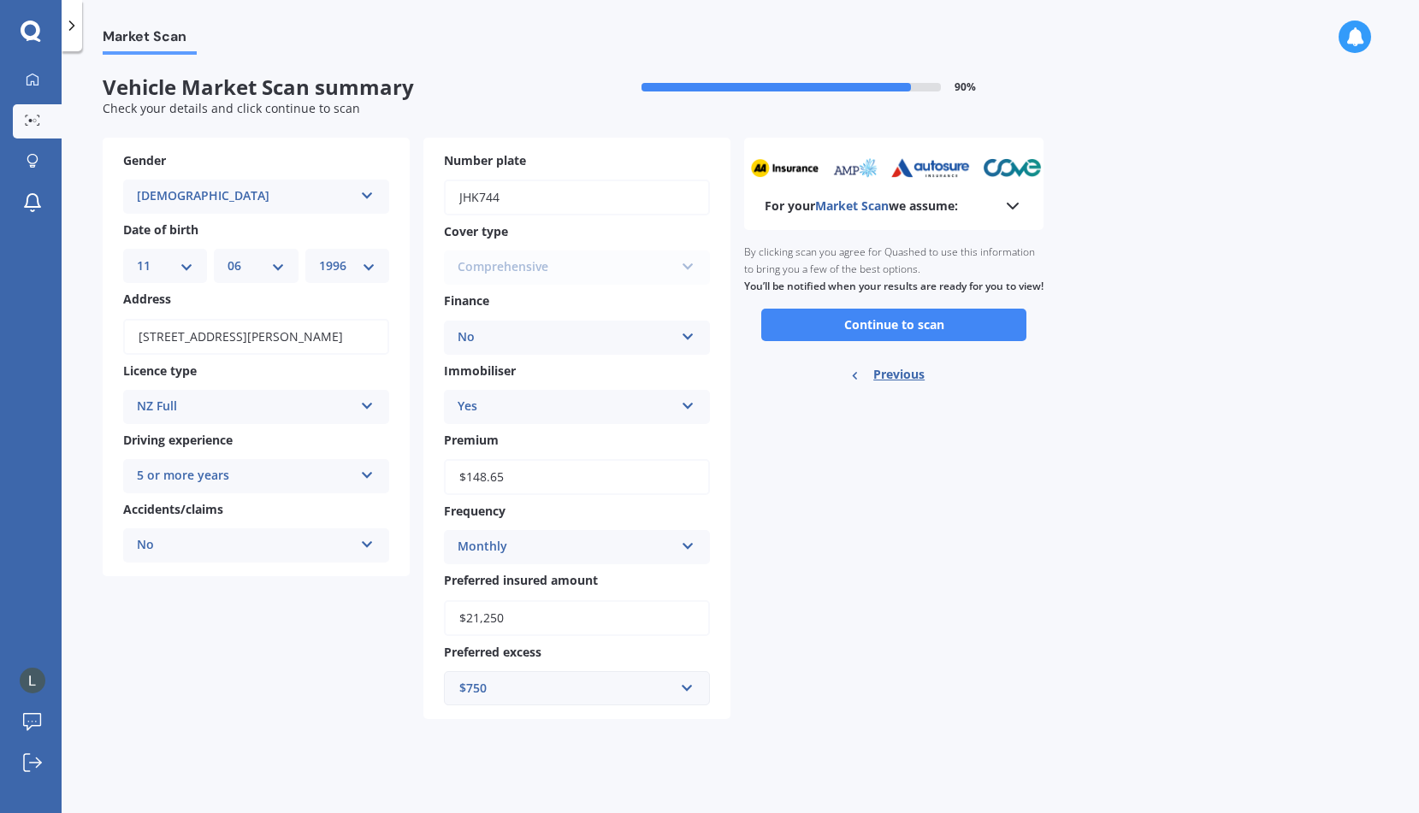
scroll to position [0, 0]
click at [953, 334] on button "Continue to scan" at bounding box center [893, 325] width 265 height 33
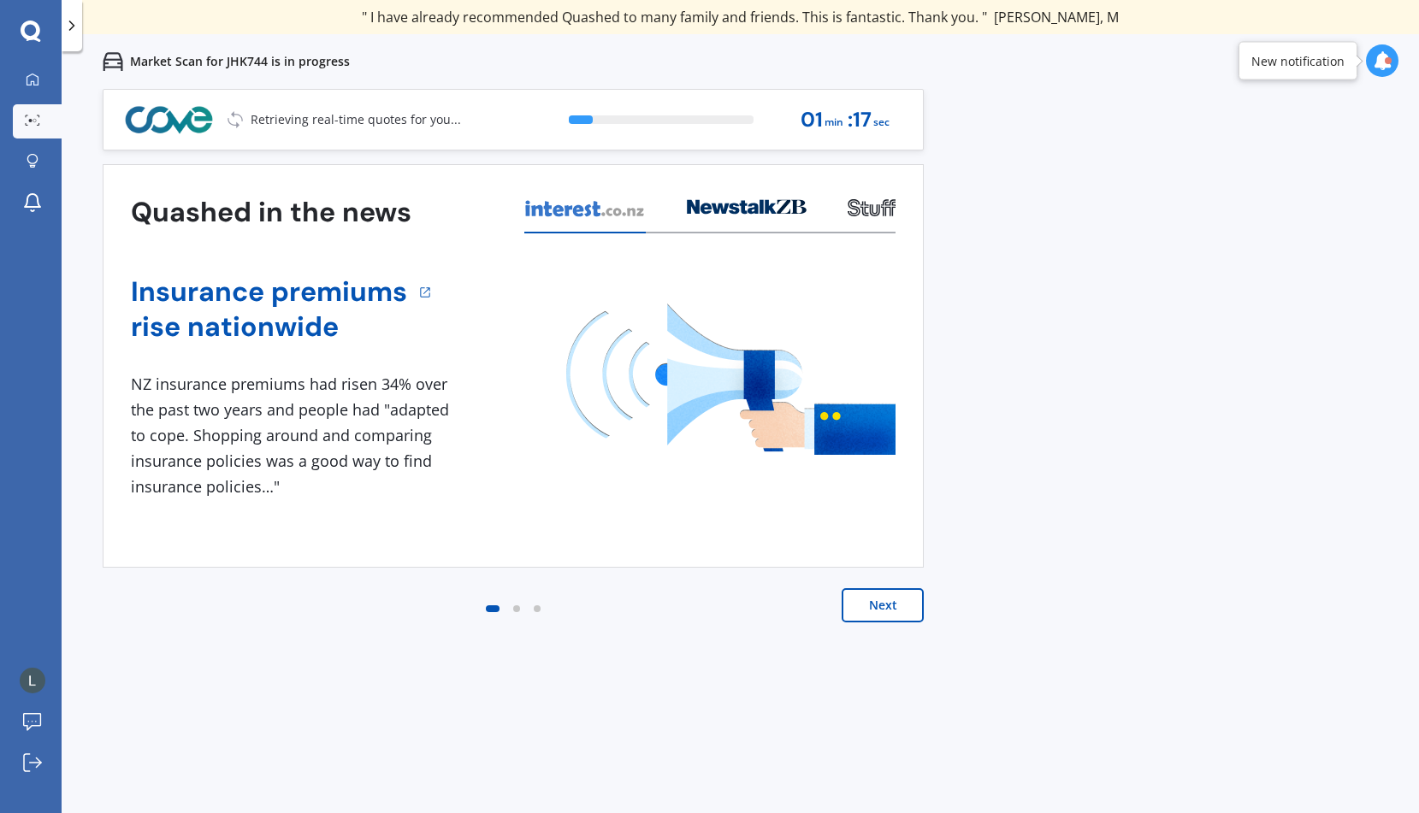
click at [520, 608] on div at bounding box center [516, 609] width 21 height 21
click at [529, 608] on div at bounding box center [537, 609] width 21 height 21
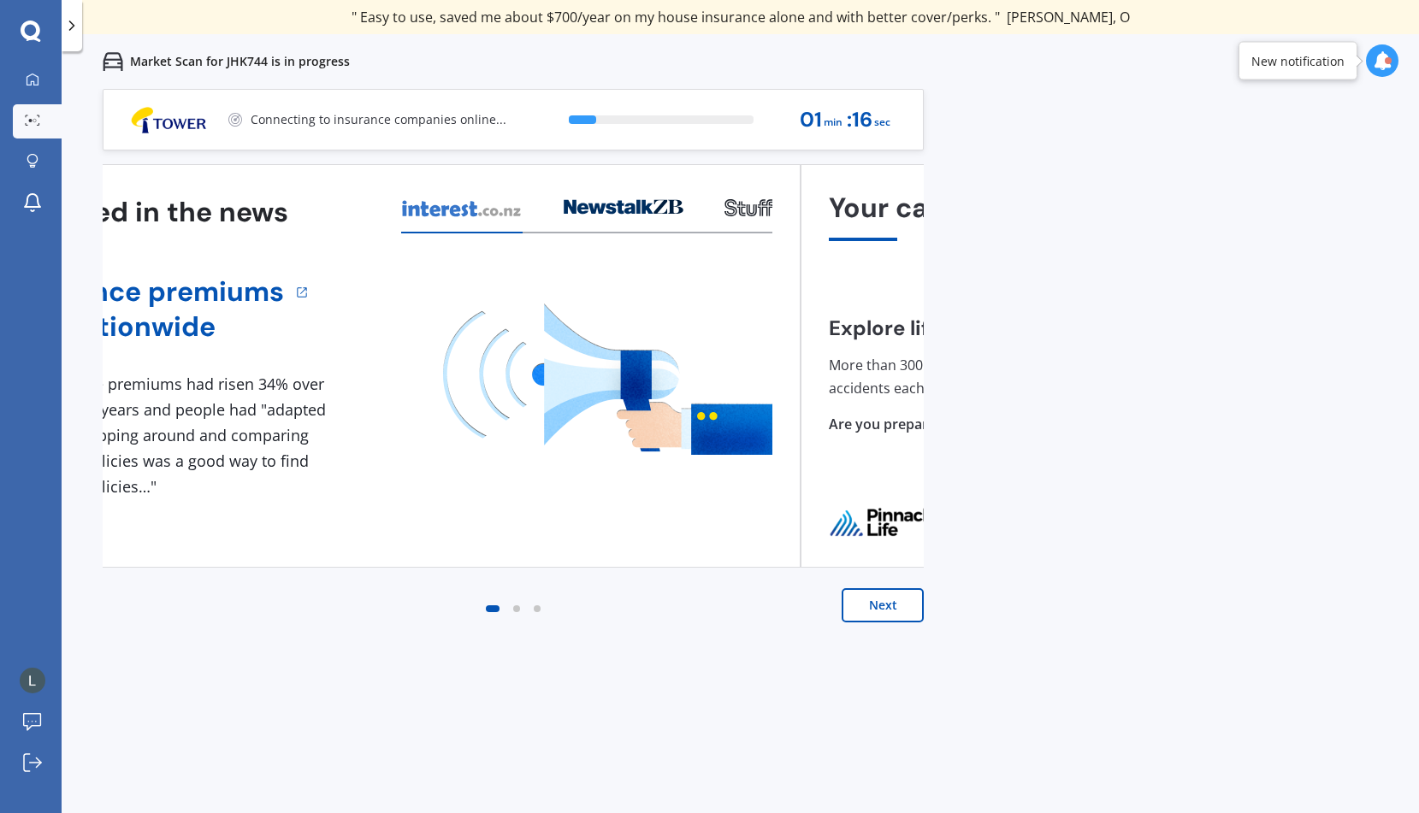
drag, startPoint x: 630, startPoint y: 480, endPoint x: 378, endPoint y: 507, distance: 253.8
click at [381, 507] on div "Insurance premiums rise nationwide 1 NZ insurance premiums had risen 34% over t…" at bounding box center [390, 384] width 765 height 301
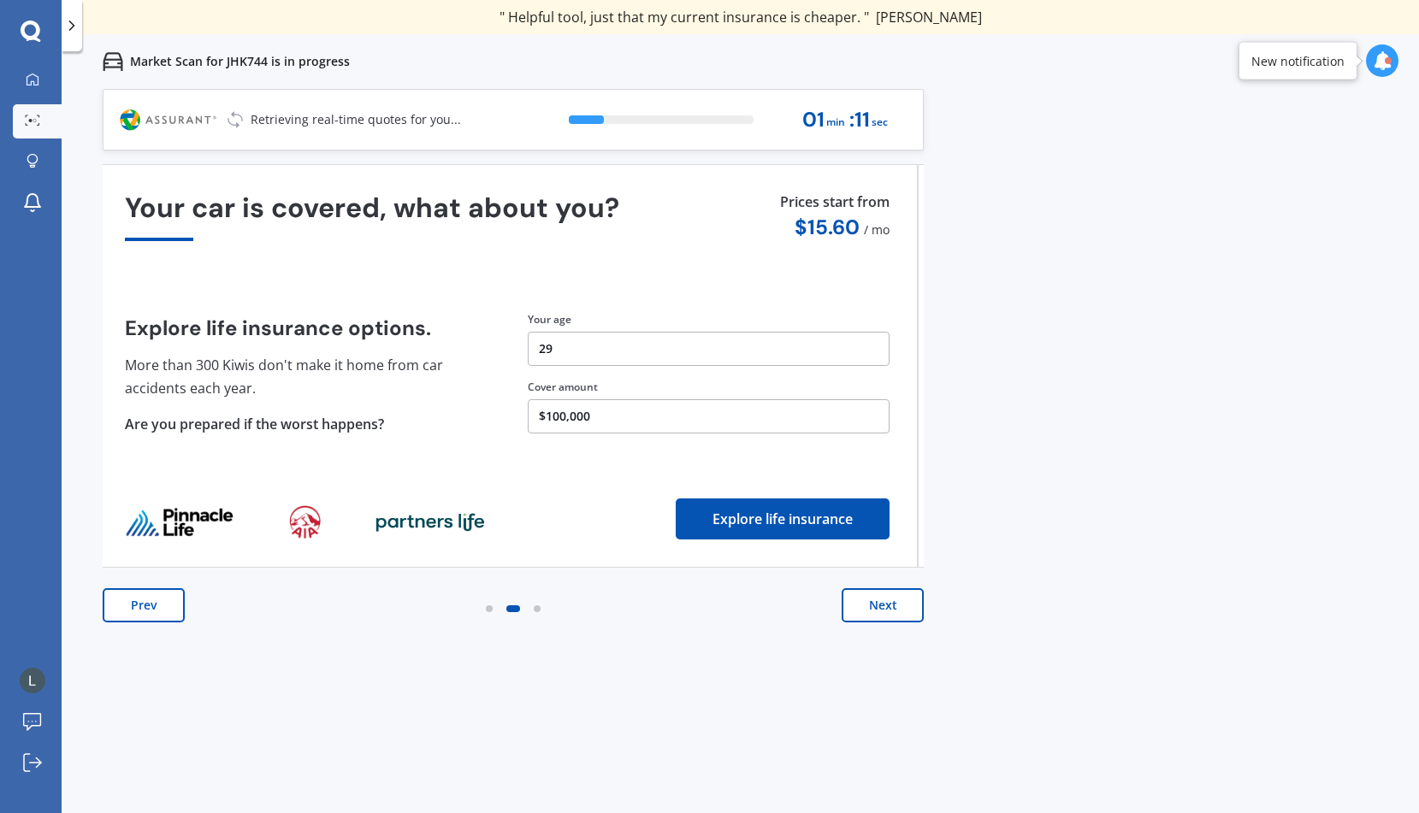
click at [448, 437] on div "Explore life insurance options. More than 300 Kiwis don't make it home from car…" at bounding box center [507, 373] width 765 height 168
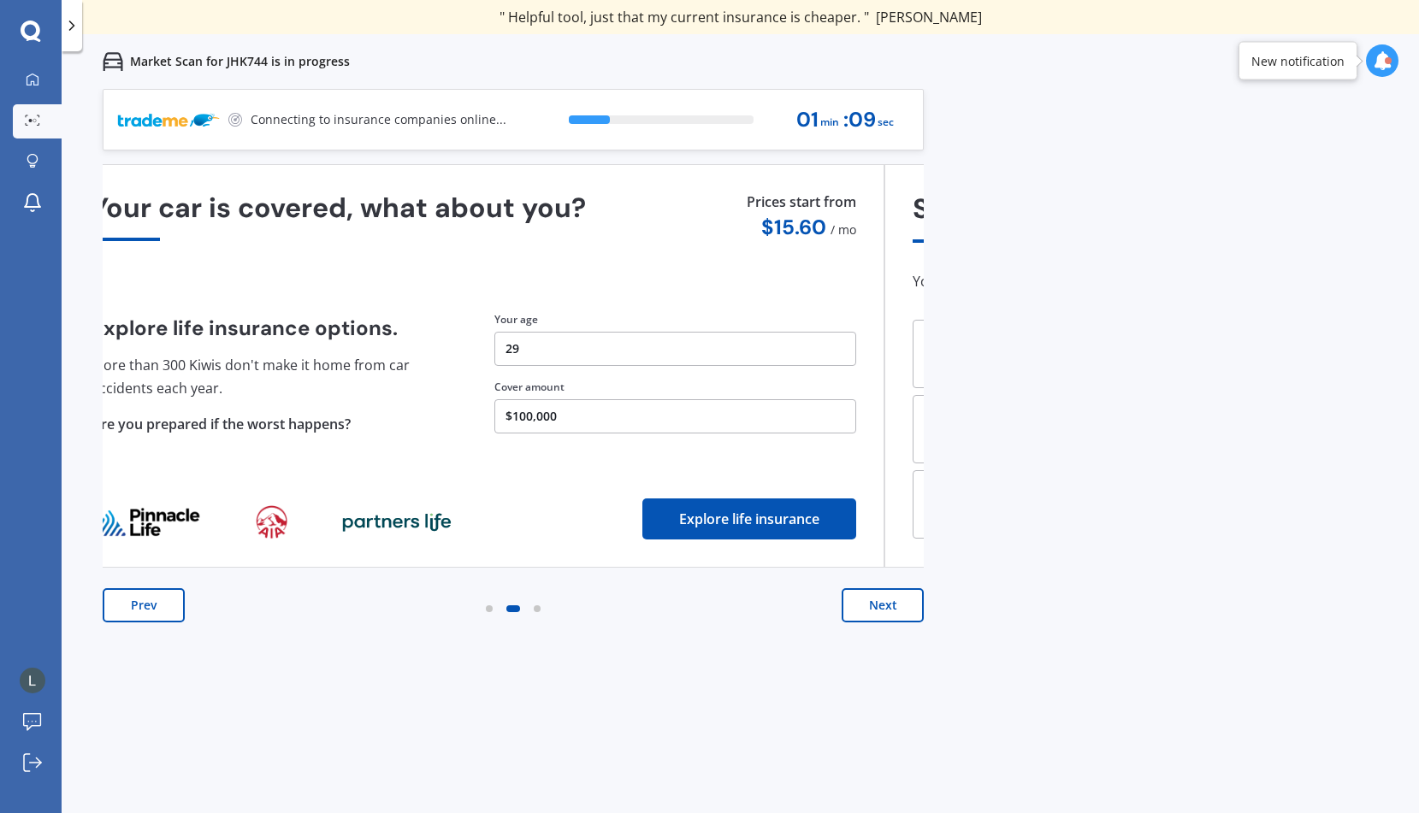
drag, startPoint x: 448, startPoint y: 437, endPoint x: 197, endPoint y: 458, distance: 252.4
click at [206, 457] on div "Your car is covered, what about you? Explore life insurance options. More than …" at bounding box center [474, 365] width 765 height 347
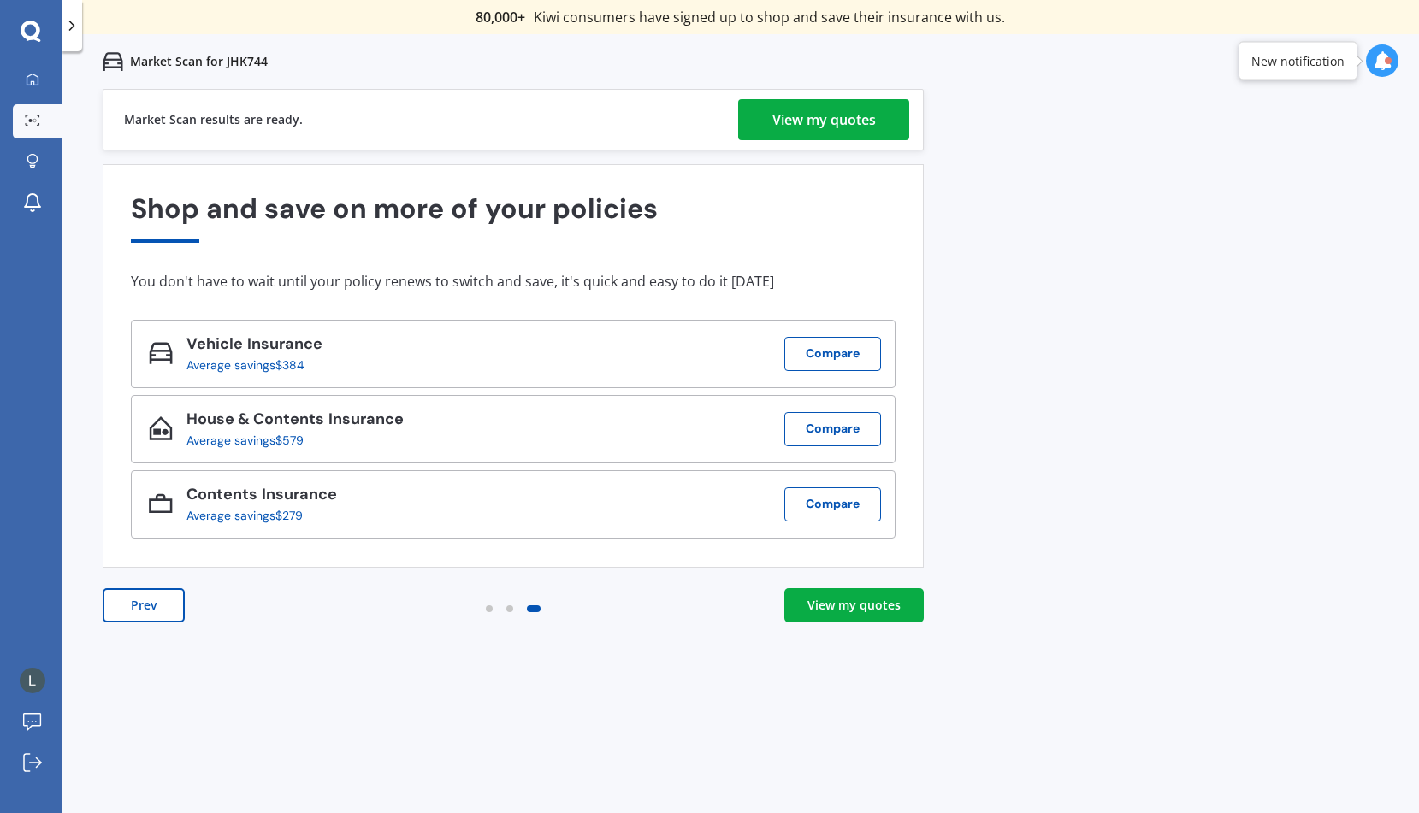
click at [832, 118] on div "View my quotes" at bounding box center [824, 119] width 104 height 41
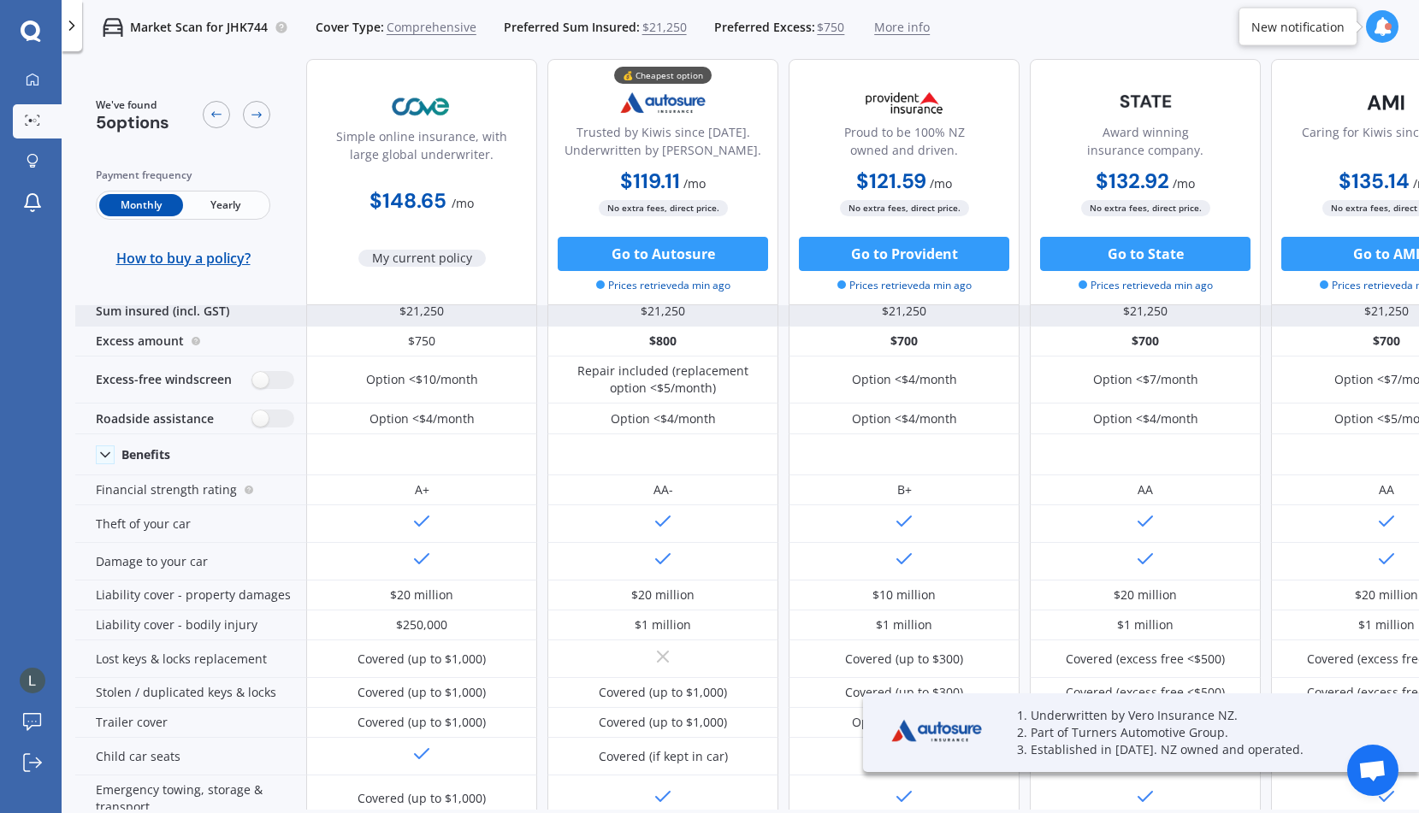
scroll to position [9, 0]
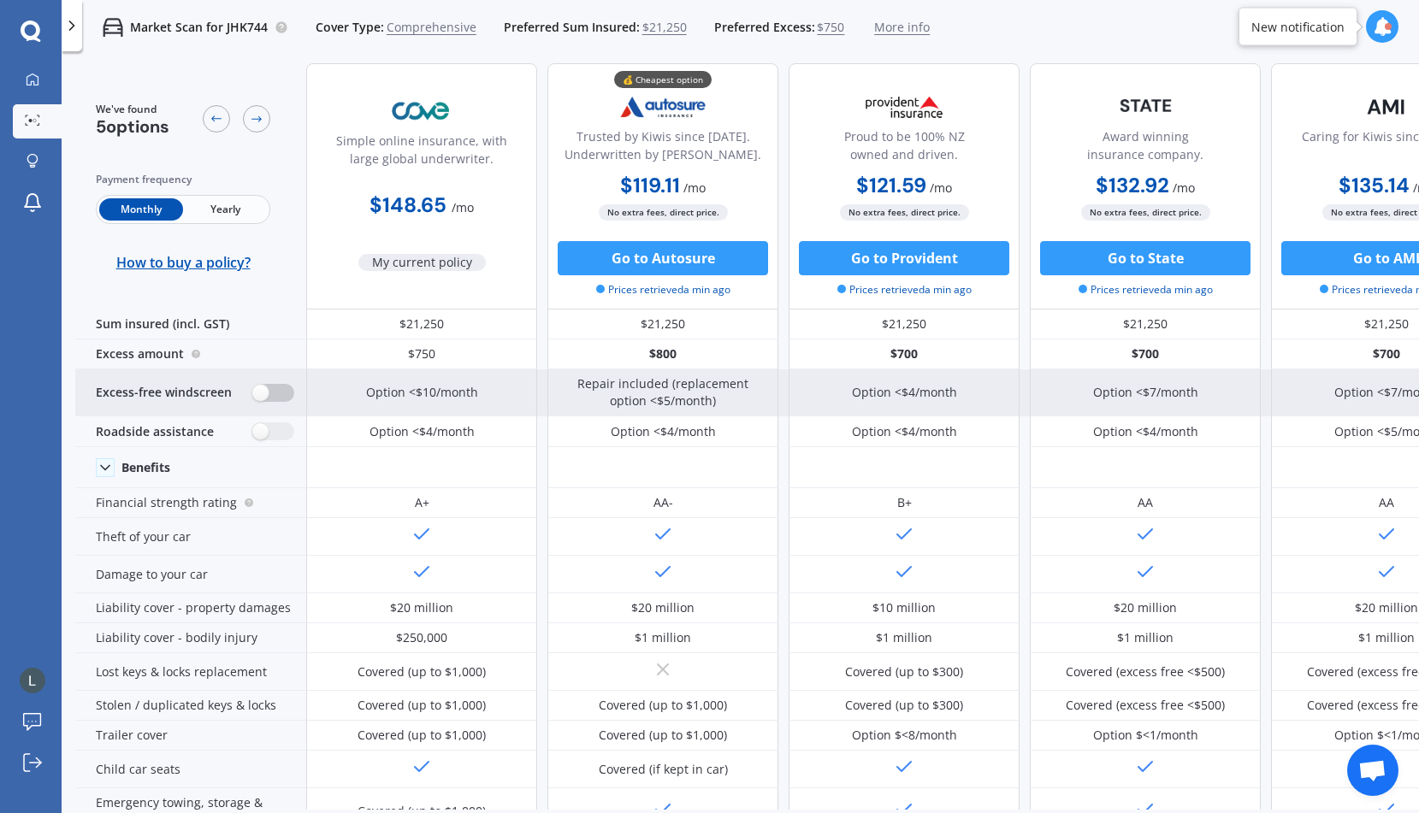
click at [271, 390] on label at bounding box center [273, 393] width 42 height 18
radio input "true"
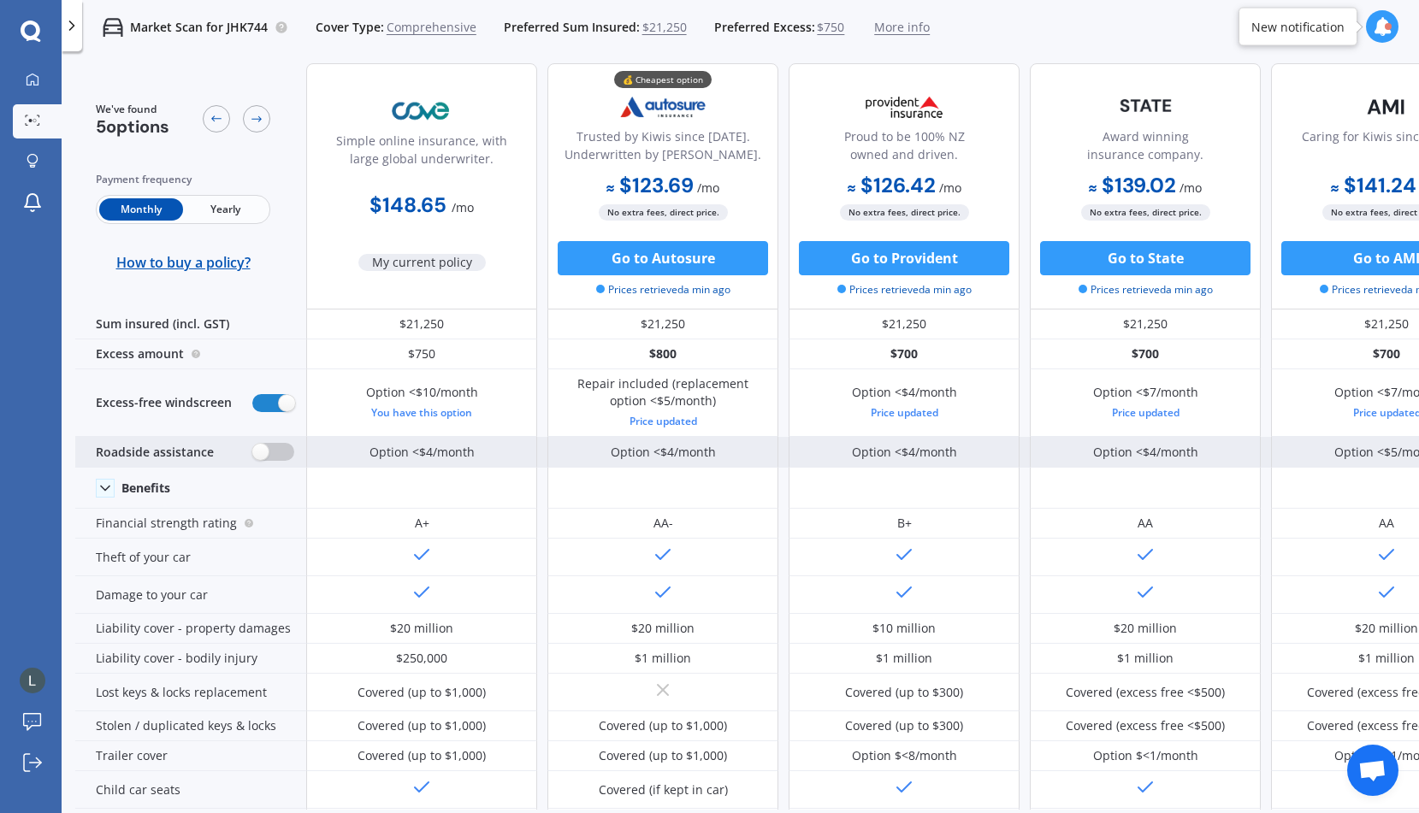
click at [264, 449] on label at bounding box center [273, 452] width 42 height 18
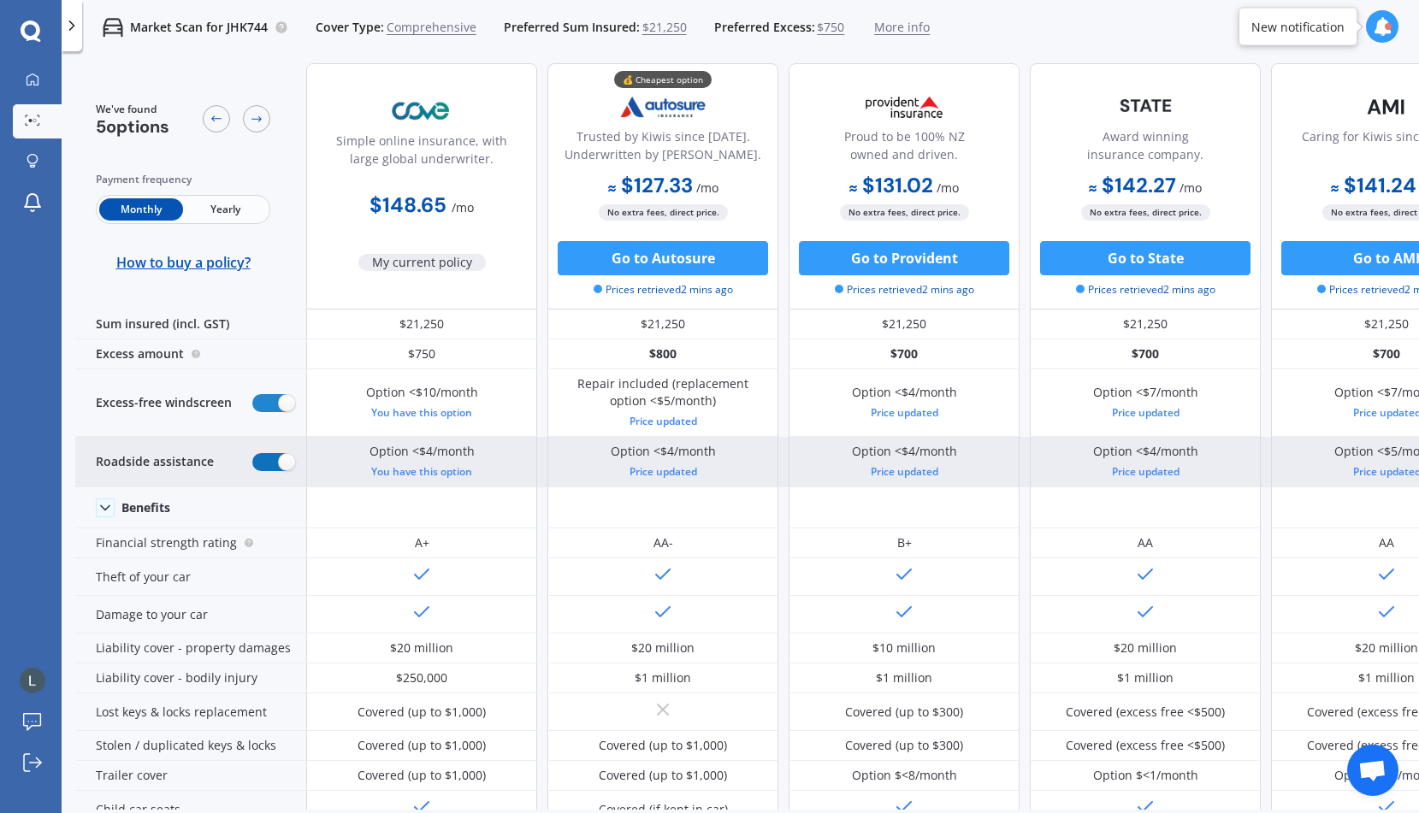
click at [284, 463] on label at bounding box center [273, 462] width 42 height 18
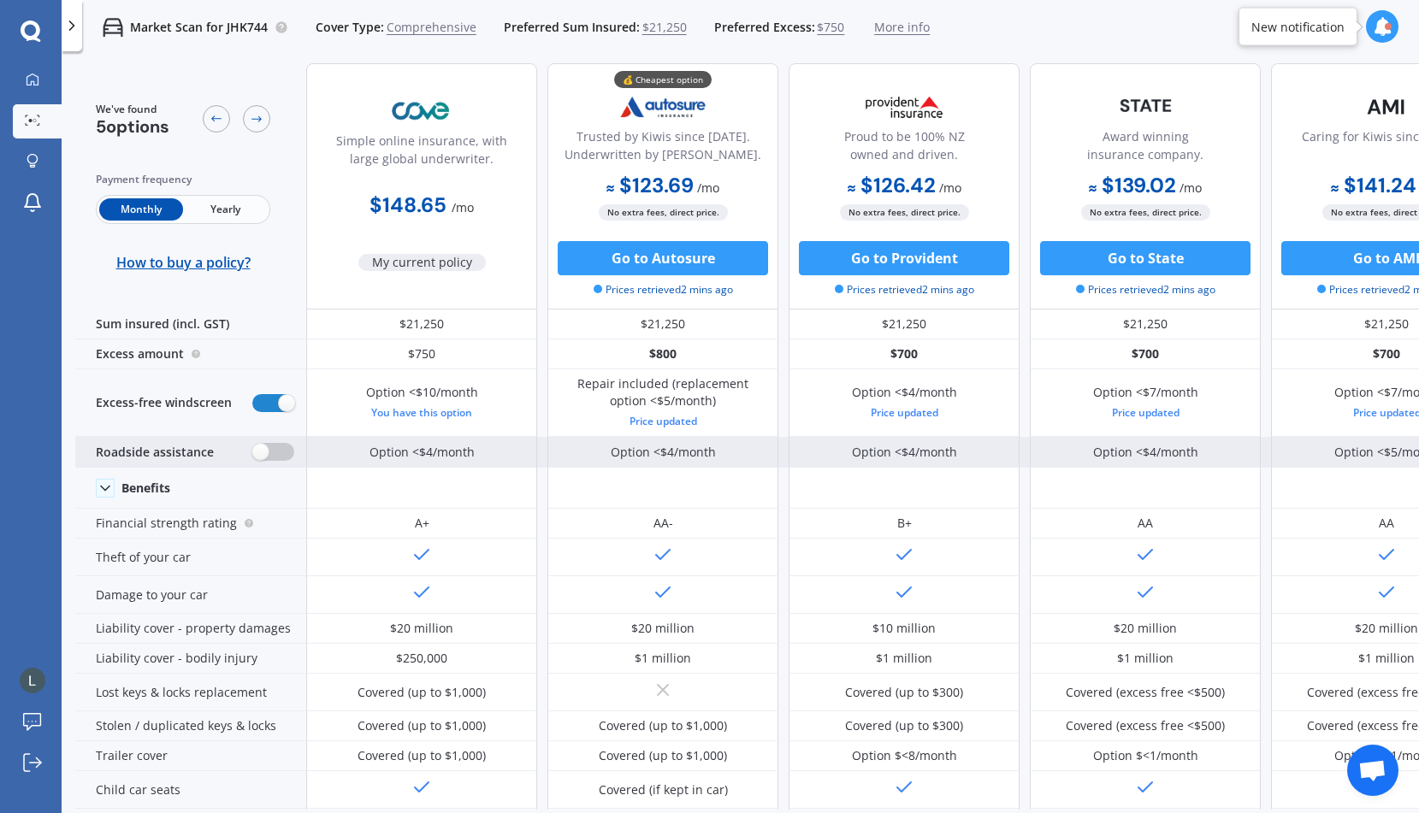
click at [276, 452] on label at bounding box center [273, 452] width 42 height 18
radio input "true"
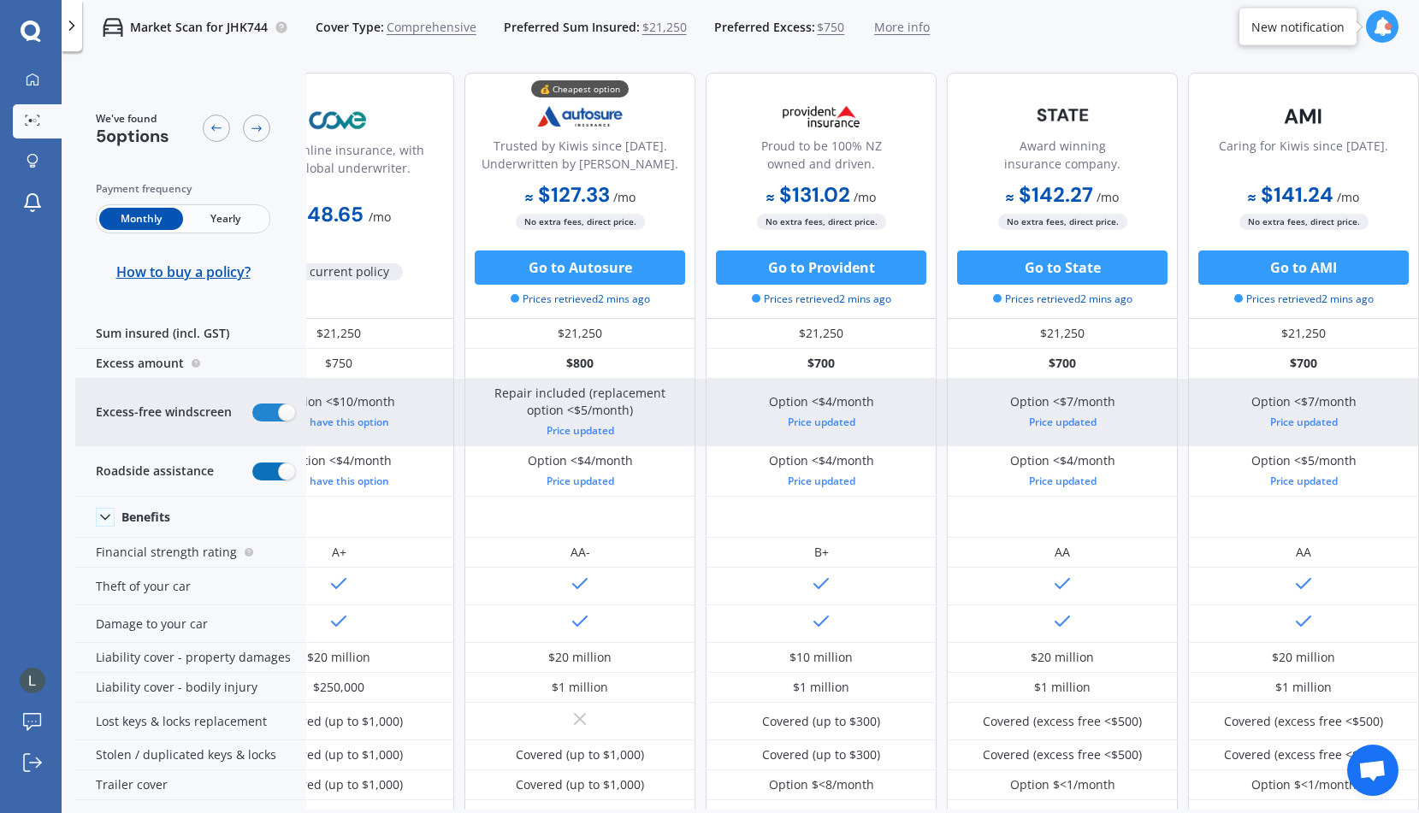
scroll to position [0, 92]
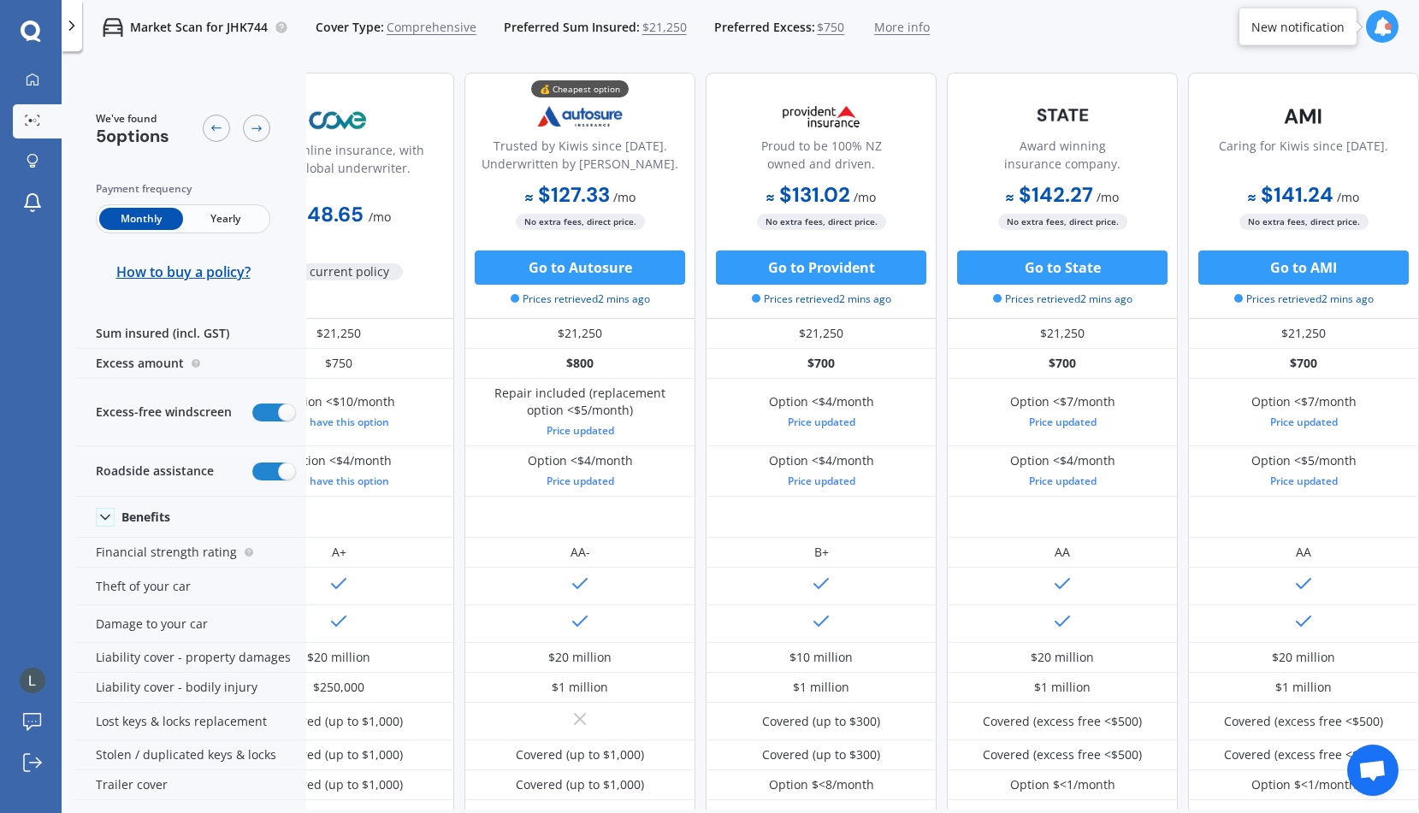
click at [665, 27] on span "$21,250" at bounding box center [664, 27] width 44 height 17
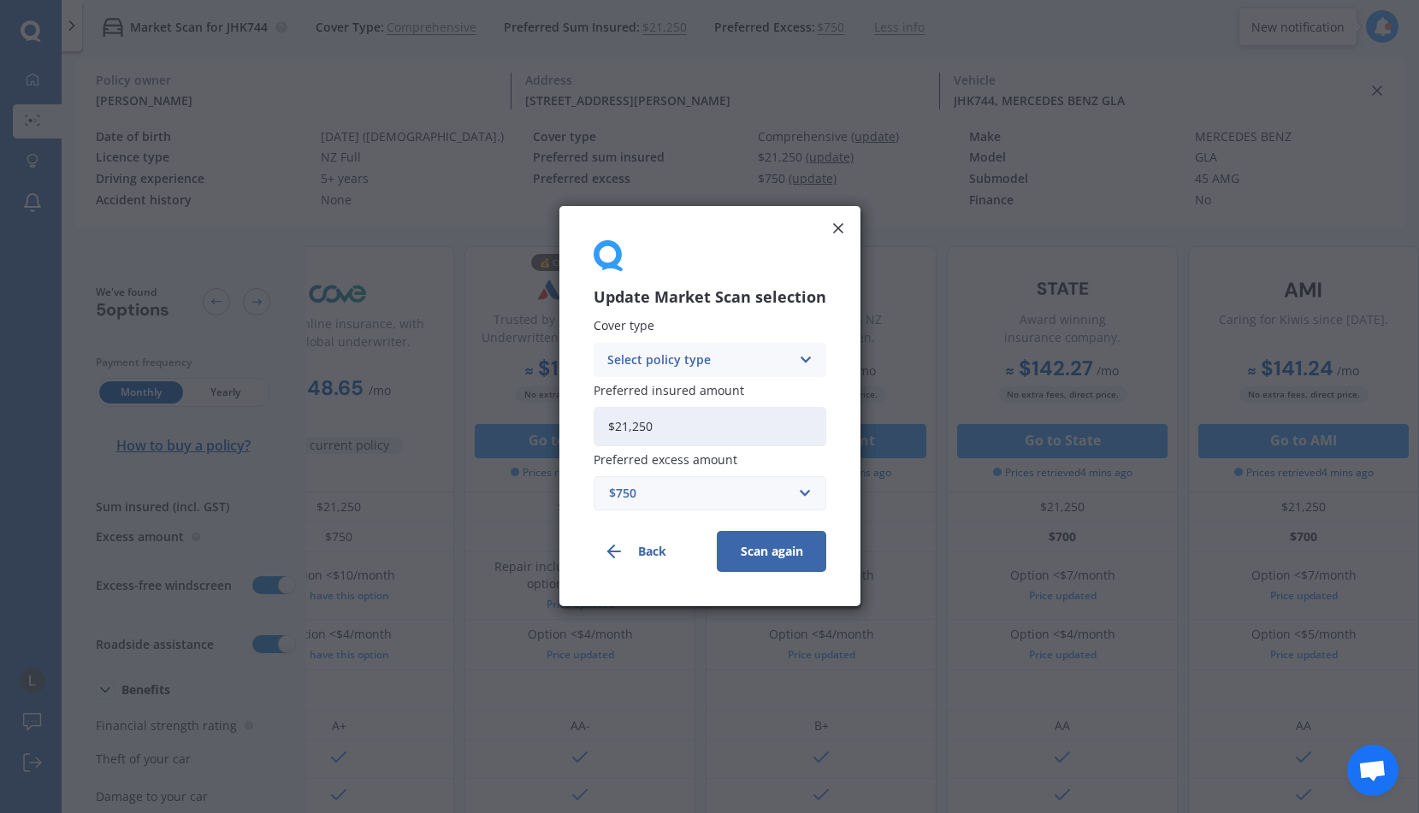
click at [711, 414] on input "$21,250" at bounding box center [710, 426] width 233 height 39
drag, startPoint x: 710, startPoint y: 416, endPoint x: 547, endPoint y: 432, distance: 163.3
click at [549, 432] on div "Update Market Scan selection Cover type Select policy type Comprehensive Third …" at bounding box center [709, 406] width 1419 height 813
type input "$25,000"
click at [778, 552] on button "Scan again" at bounding box center [771, 552] width 109 height 41
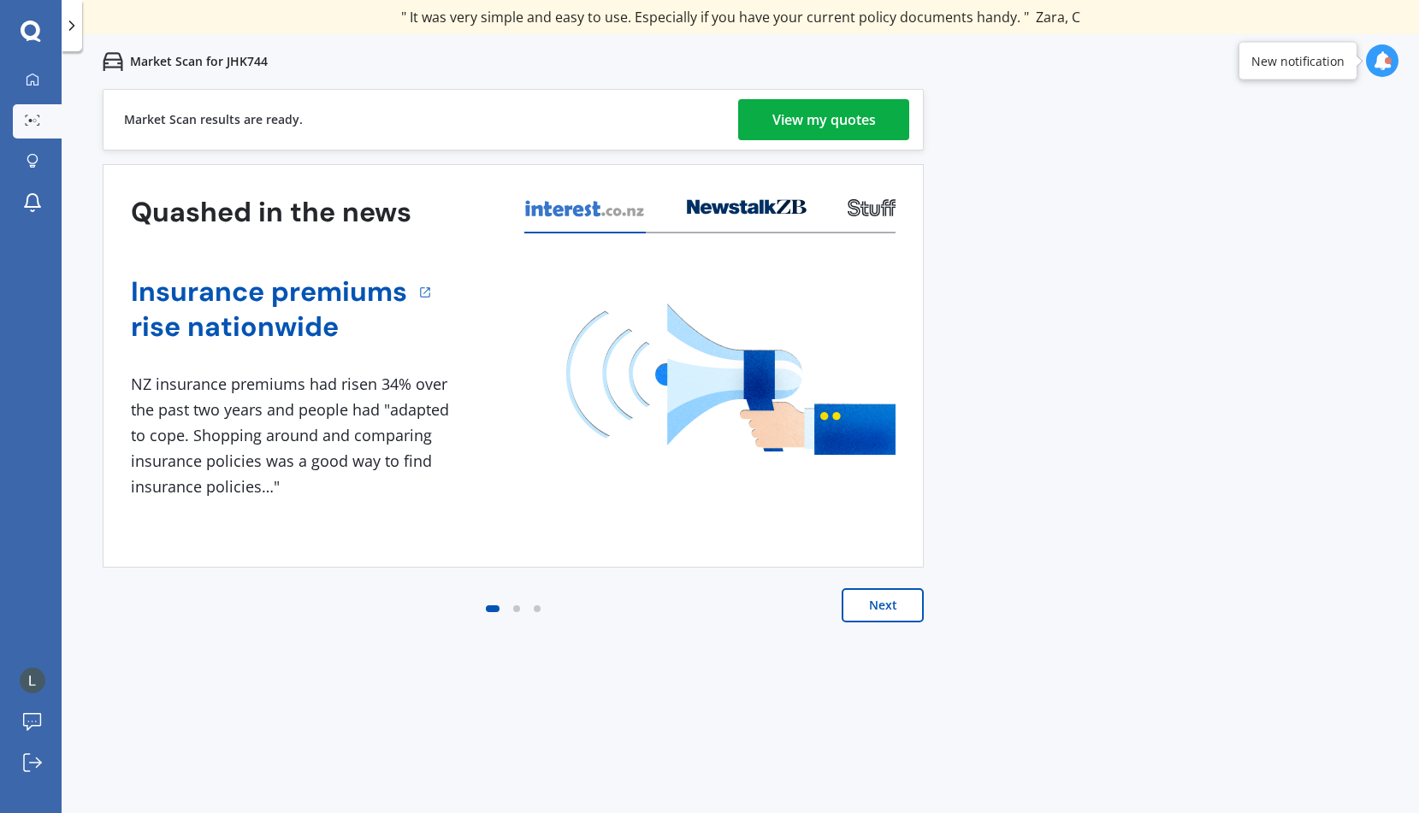
click at [832, 121] on div "View my quotes" at bounding box center [824, 119] width 104 height 41
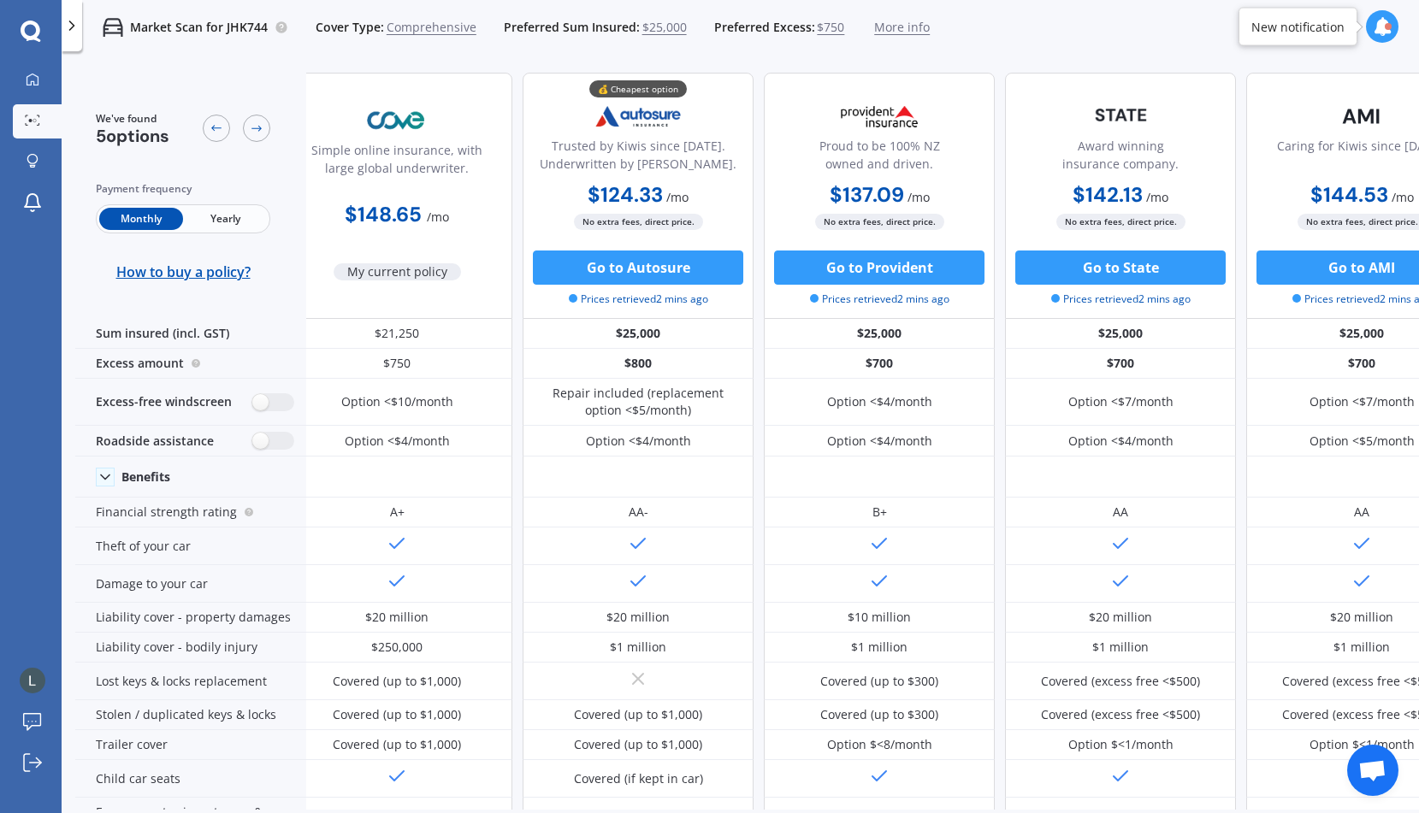
scroll to position [0, 2]
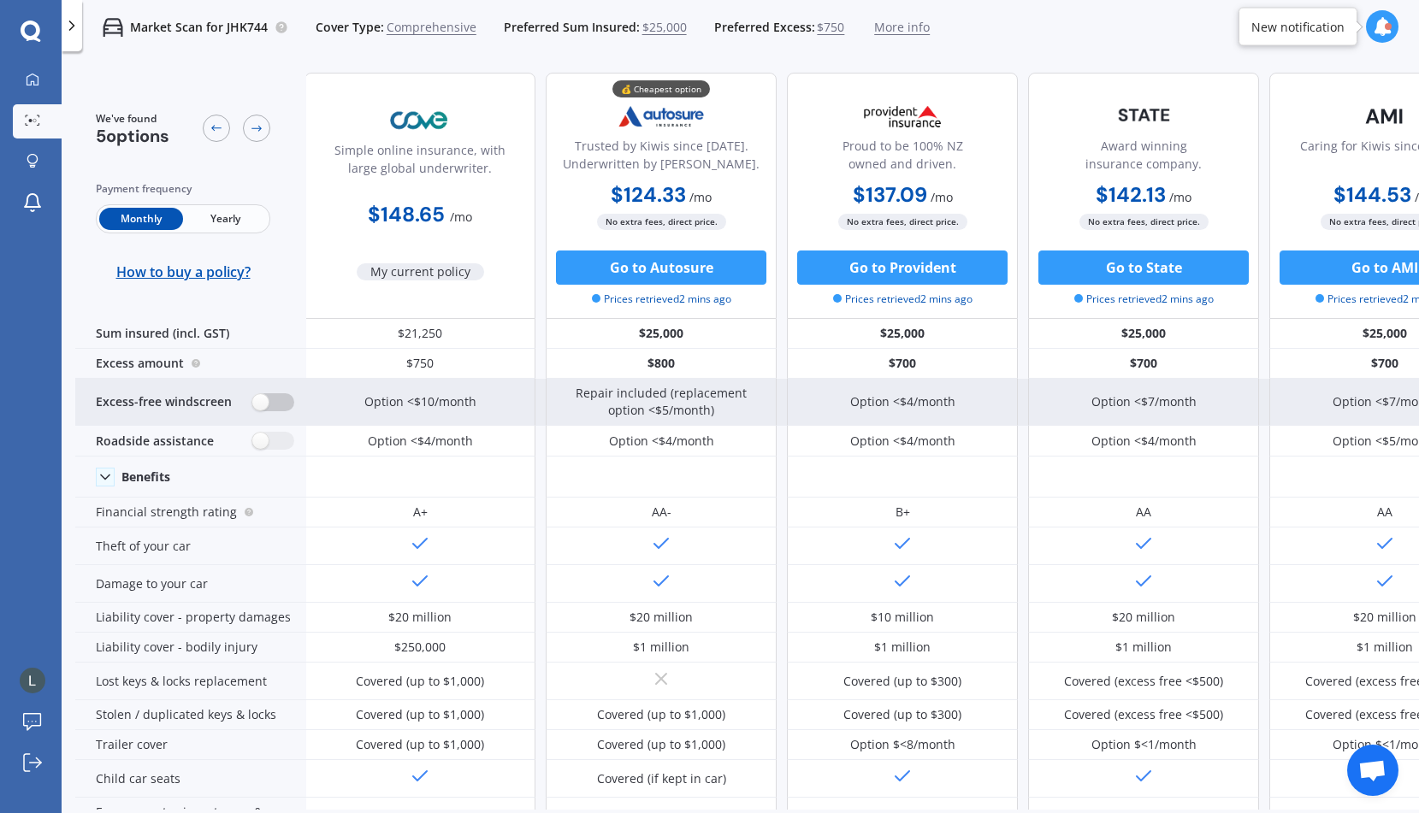
click at [266, 394] on label at bounding box center [273, 402] width 42 height 18
radio input "true"
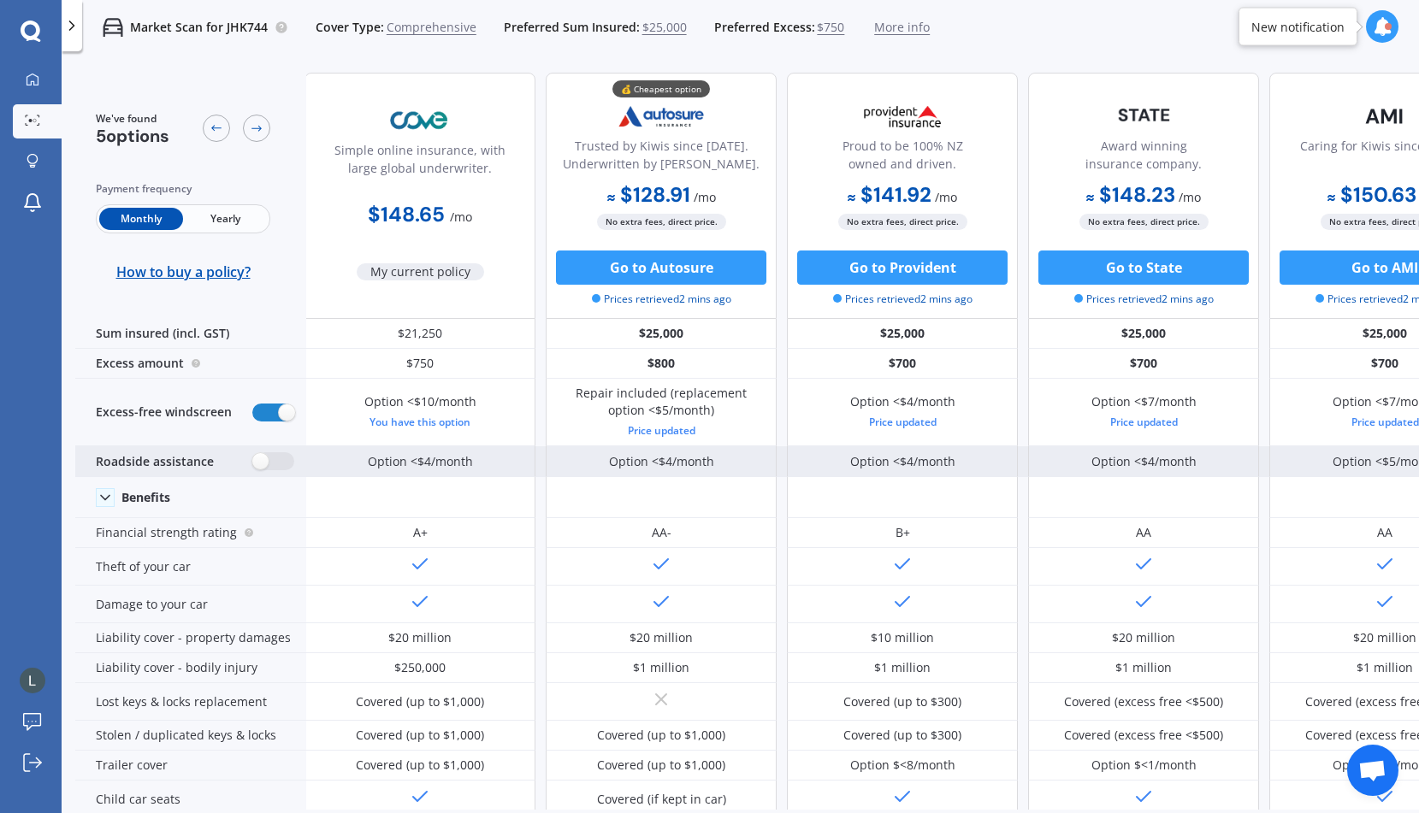
click at [267, 447] on div "Roadside assistance" at bounding box center [190, 462] width 231 height 31
click at [268, 459] on label at bounding box center [273, 462] width 42 height 18
radio input "true"
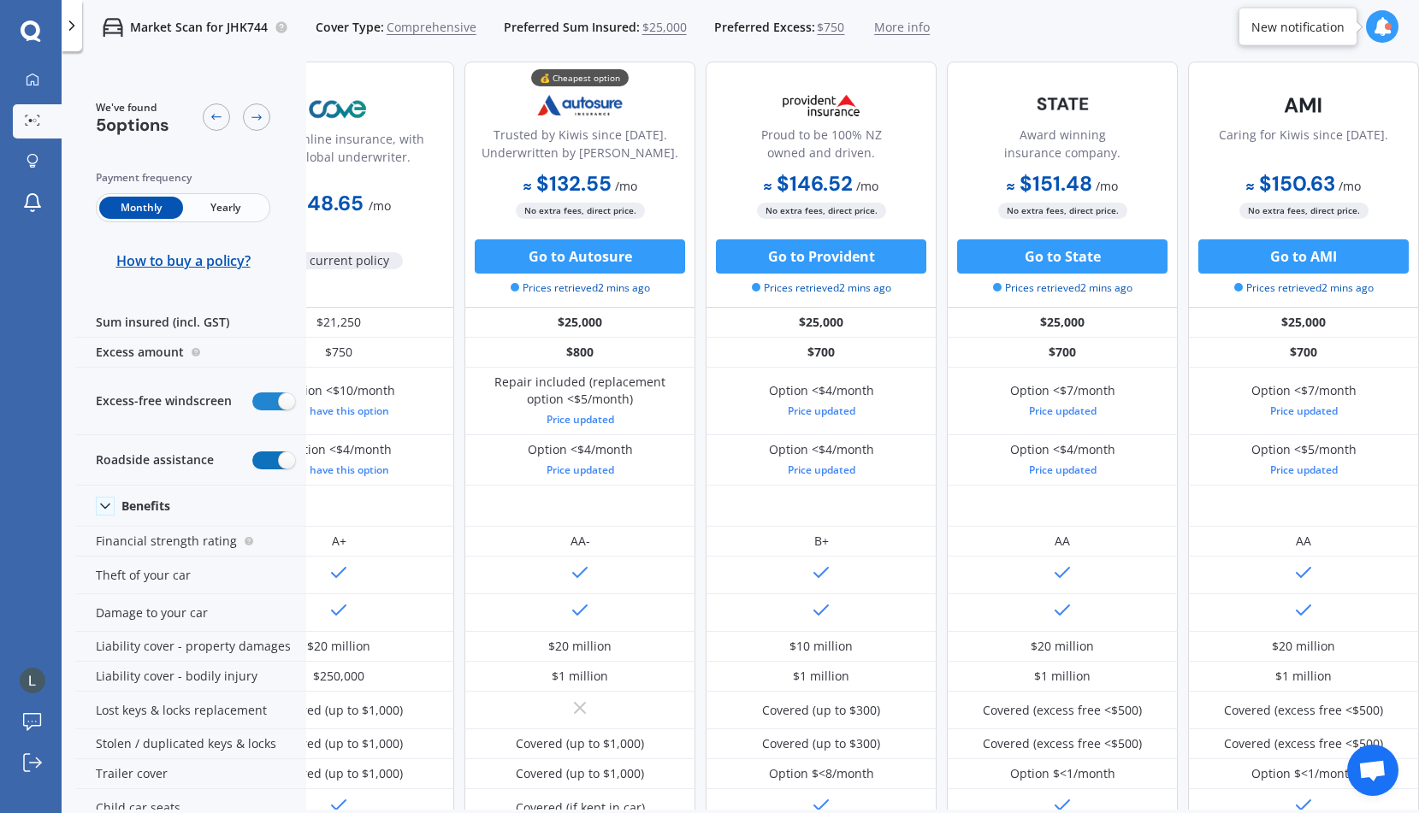
scroll to position [0, 92]
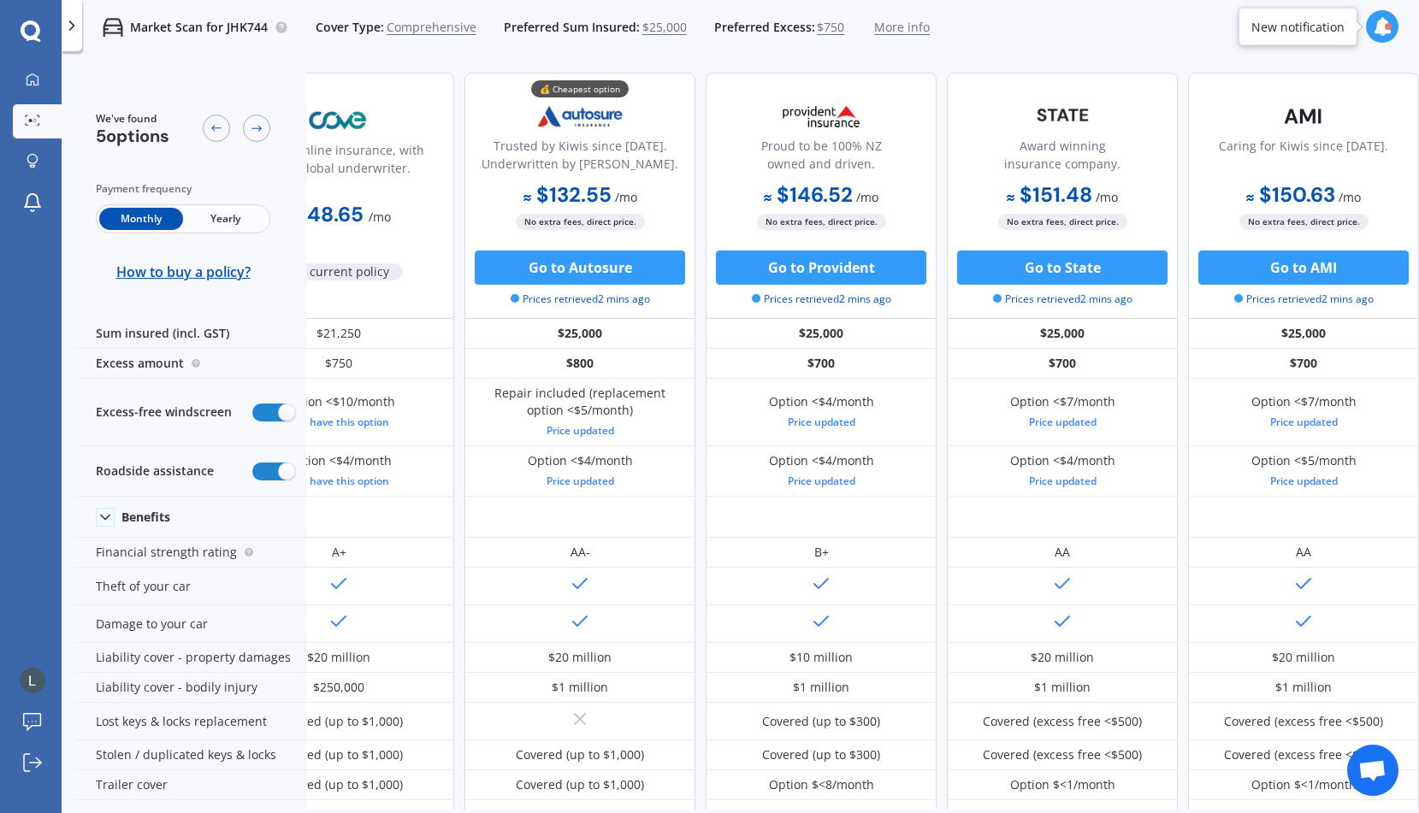
click at [671, 29] on span "$25,000" at bounding box center [664, 27] width 44 height 17
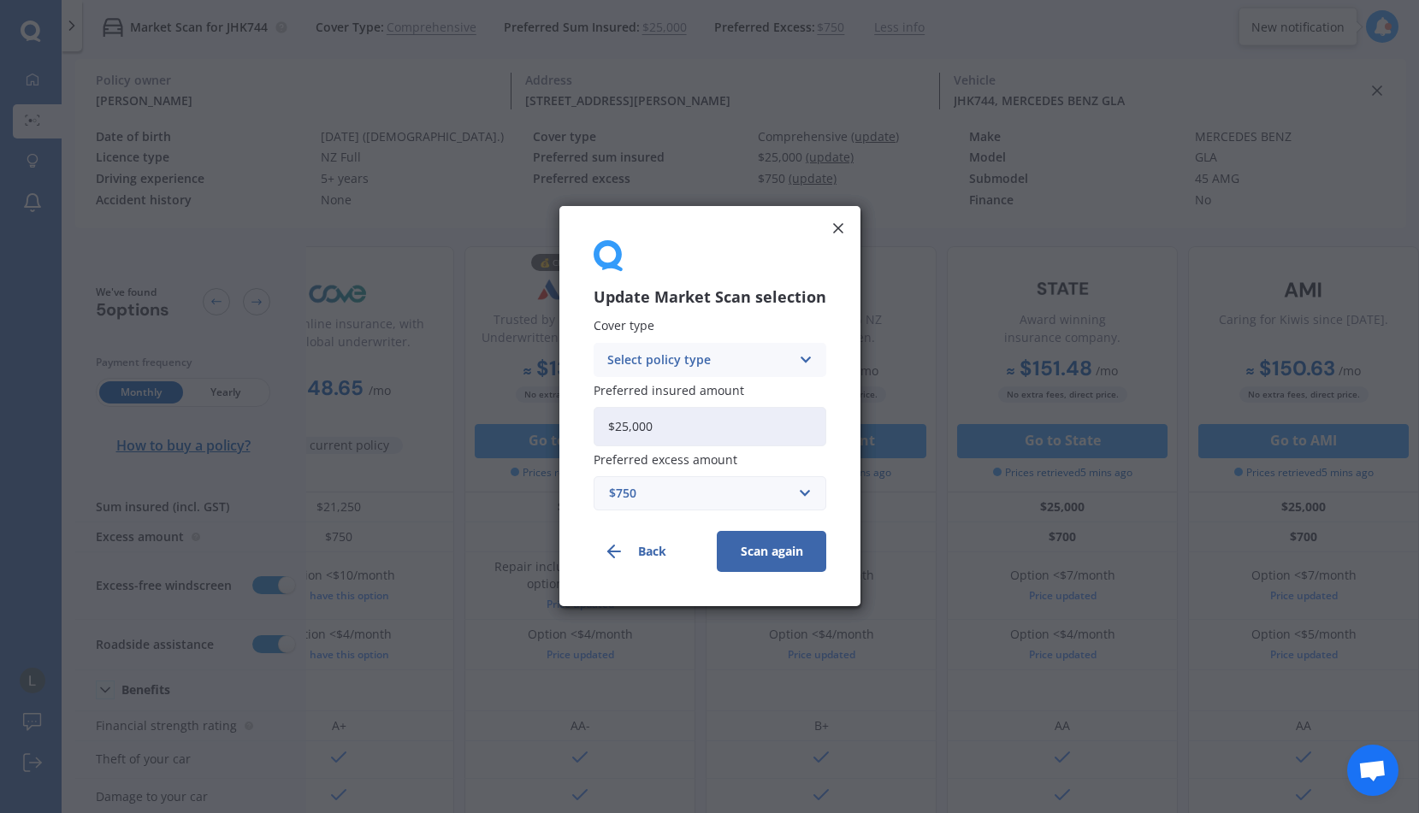
click at [682, 441] on input "$25,000" at bounding box center [710, 426] width 233 height 39
drag, startPoint x: 681, startPoint y: 435, endPoint x: 558, endPoint y: 430, distance: 123.3
click at [560, 430] on div "Update Market Scan selection Cover type Select policy type Comprehensive Third …" at bounding box center [709, 406] width 301 height 400
type input "$21,250"
click at [787, 558] on button "Scan again" at bounding box center [771, 552] width 109 height 41
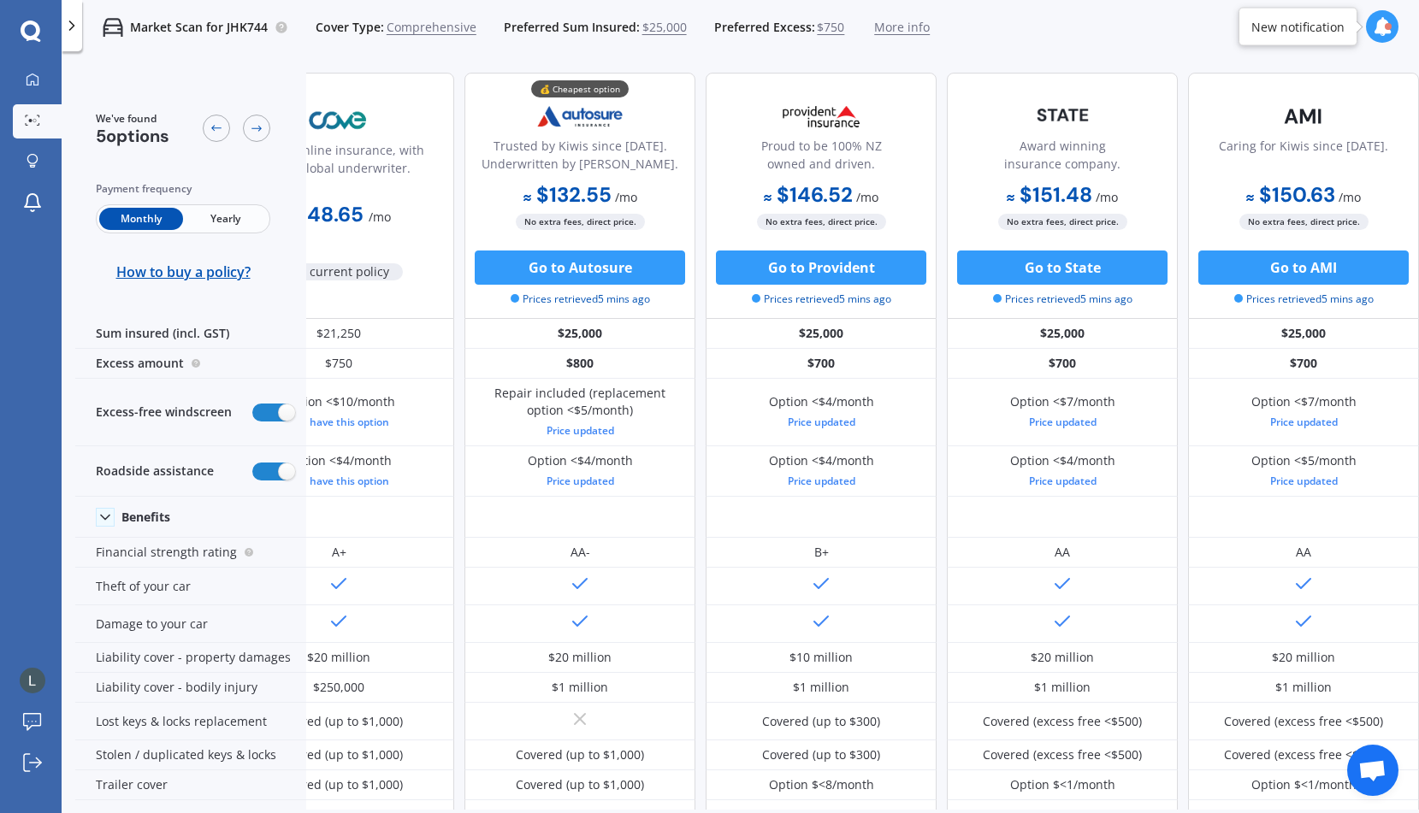
click at [654, 24] on span "$25,000" at bounding box center [664, 27] width 44 height 17
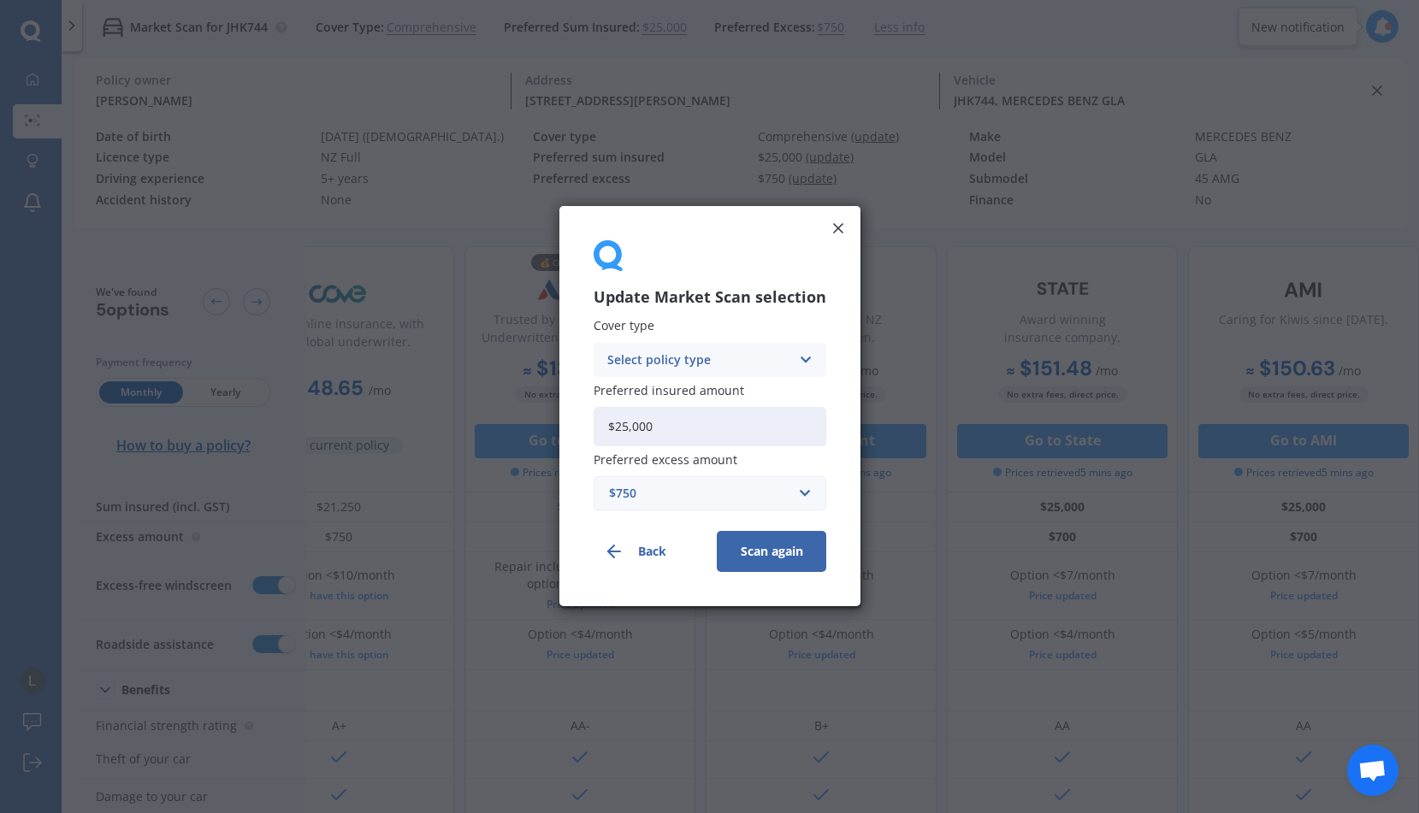
click at [701, 361] on div "Select policy type" at bounding box center [698, 360] width 183 height 19
click at [698, 399] on span "Comprehensive" at bounding box center [653, 393] width 91 height 12
click at [680, 423] on input "$25,000" at bounding box center [710, 426] width 233 height 39
drag, startPoint x: 679, startPoint y: 423, endPoint x: 546, endPoint y: 423, distance: 133.4
click at [546, 423] on div "Update Market Scan selection Cover type Comprehensive Comprehensive Third Party…" at bounding box center [709, 406] width 1419 height 813
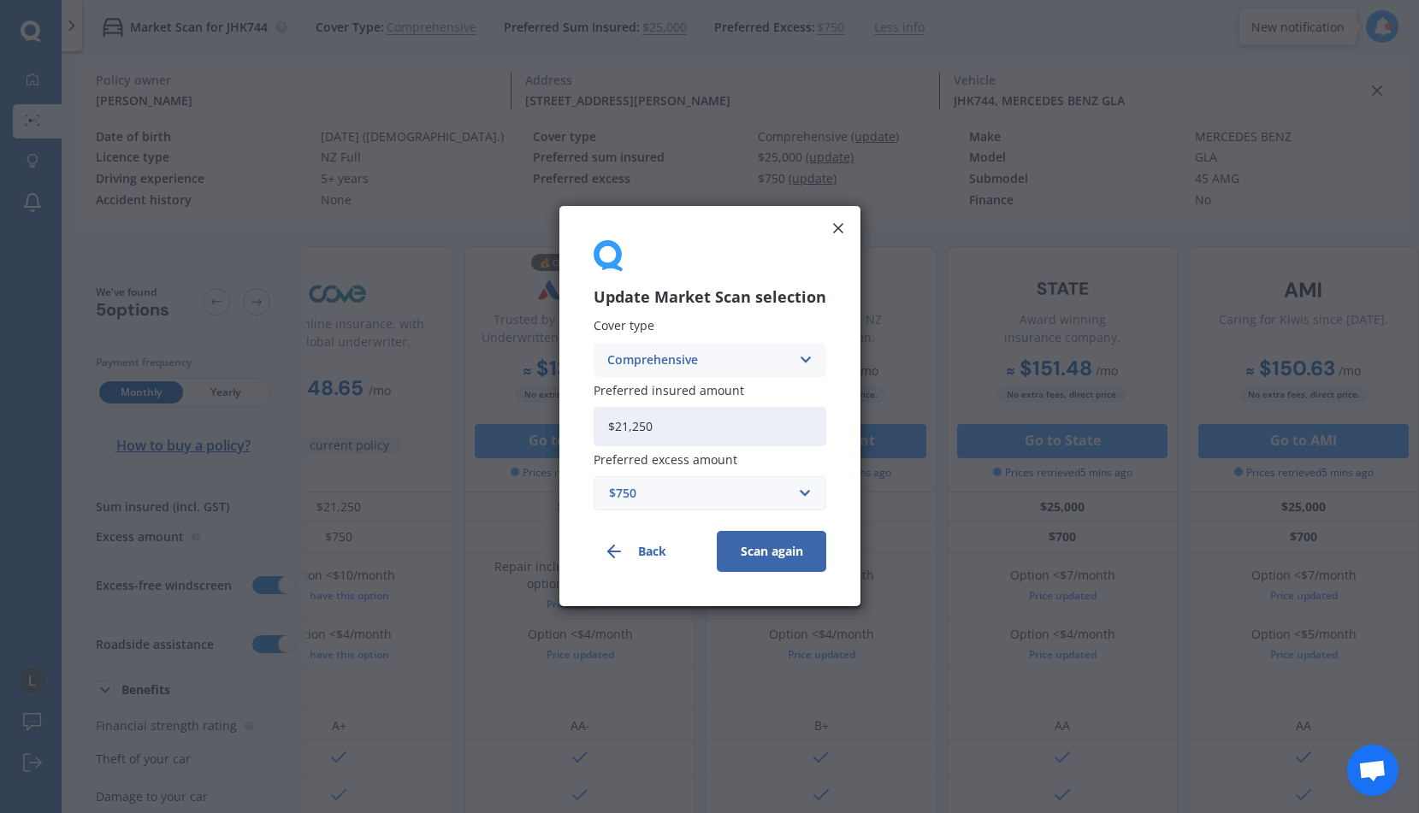
type input "$21,250"
click at [758, 550] on button "Scan again" at bounding box center [771, 552] width 109 height 41
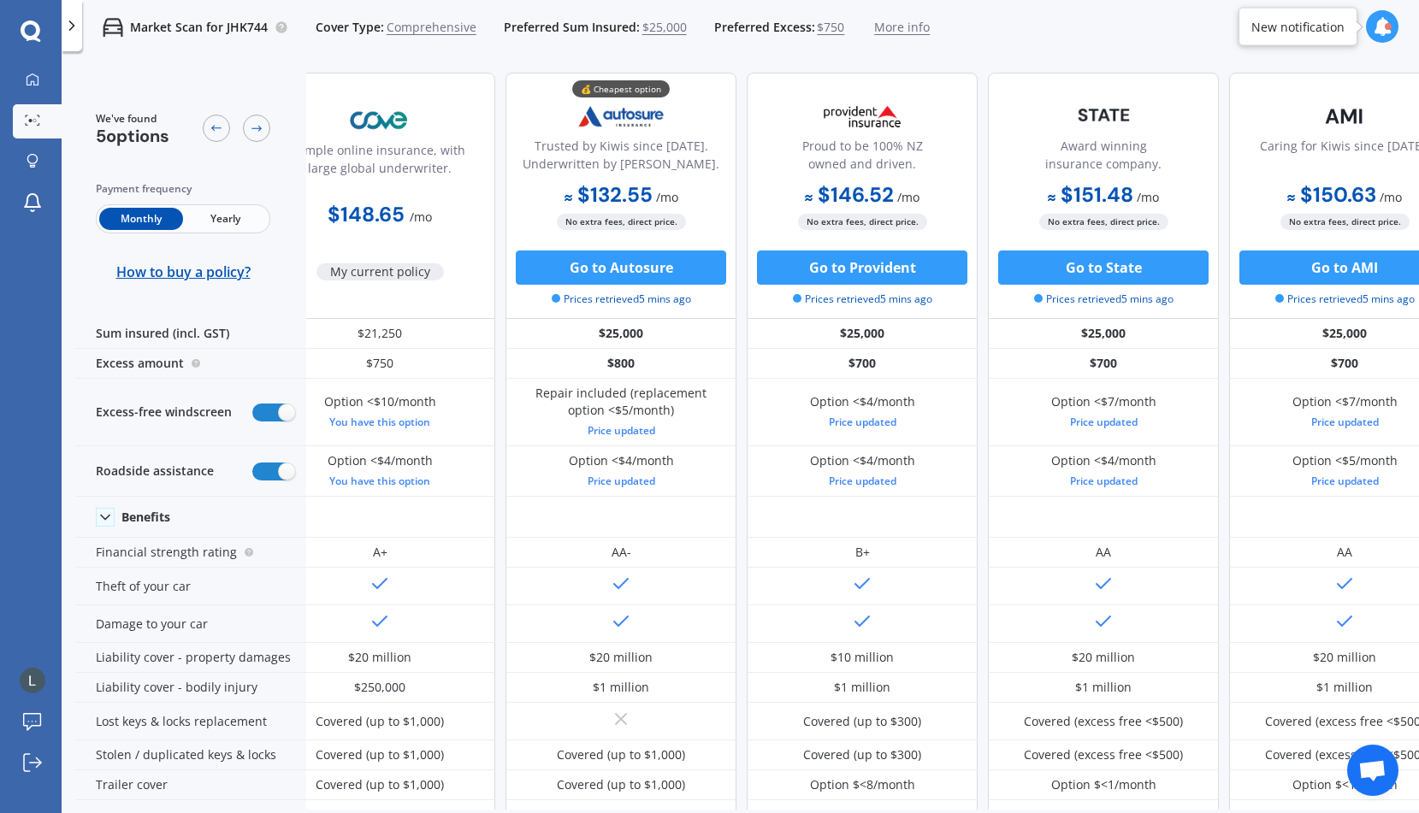
scroll to position [0, 39]
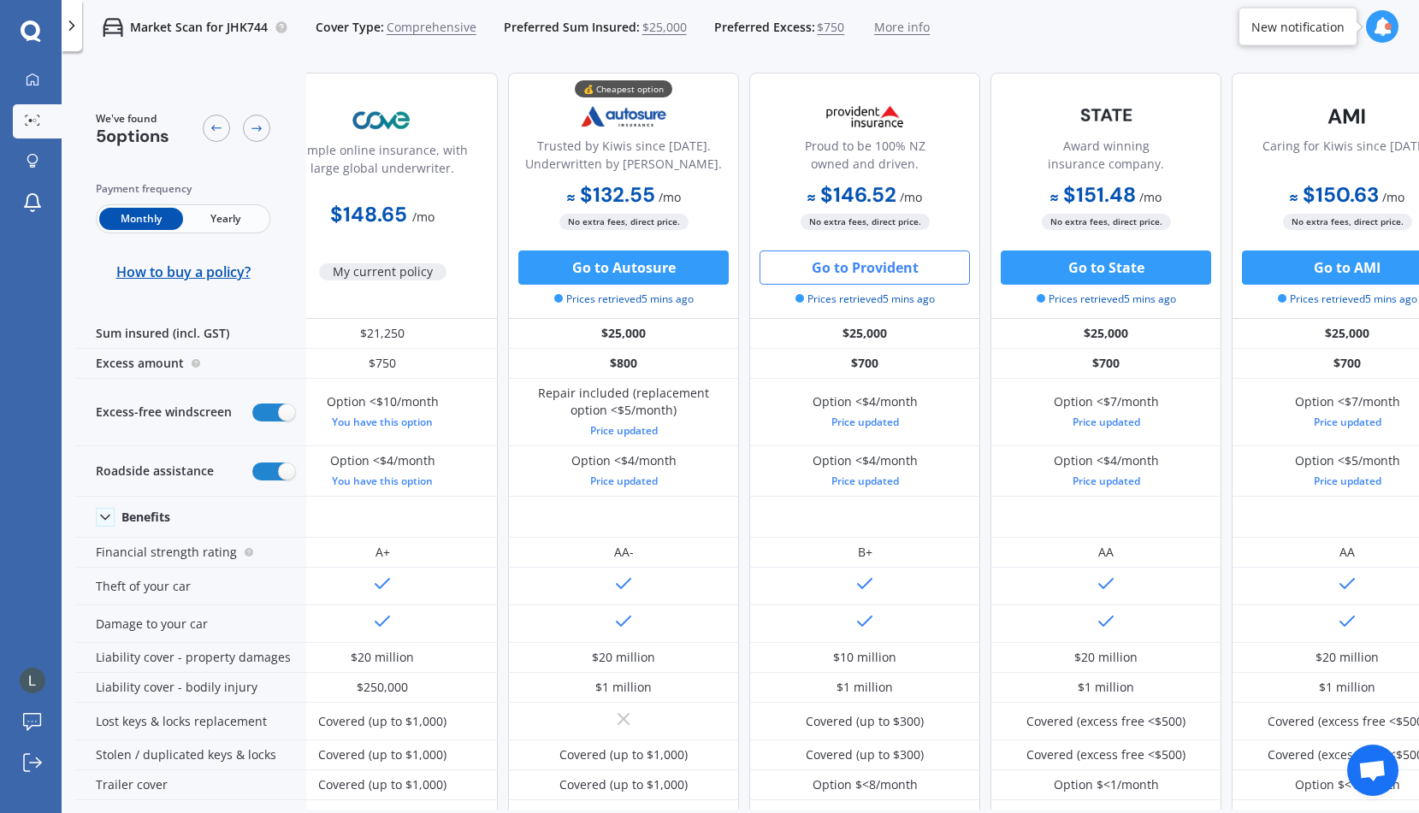
click at [855, 279] on button "Go to Provident" at bounding box center [865, 268] width 210 height 34
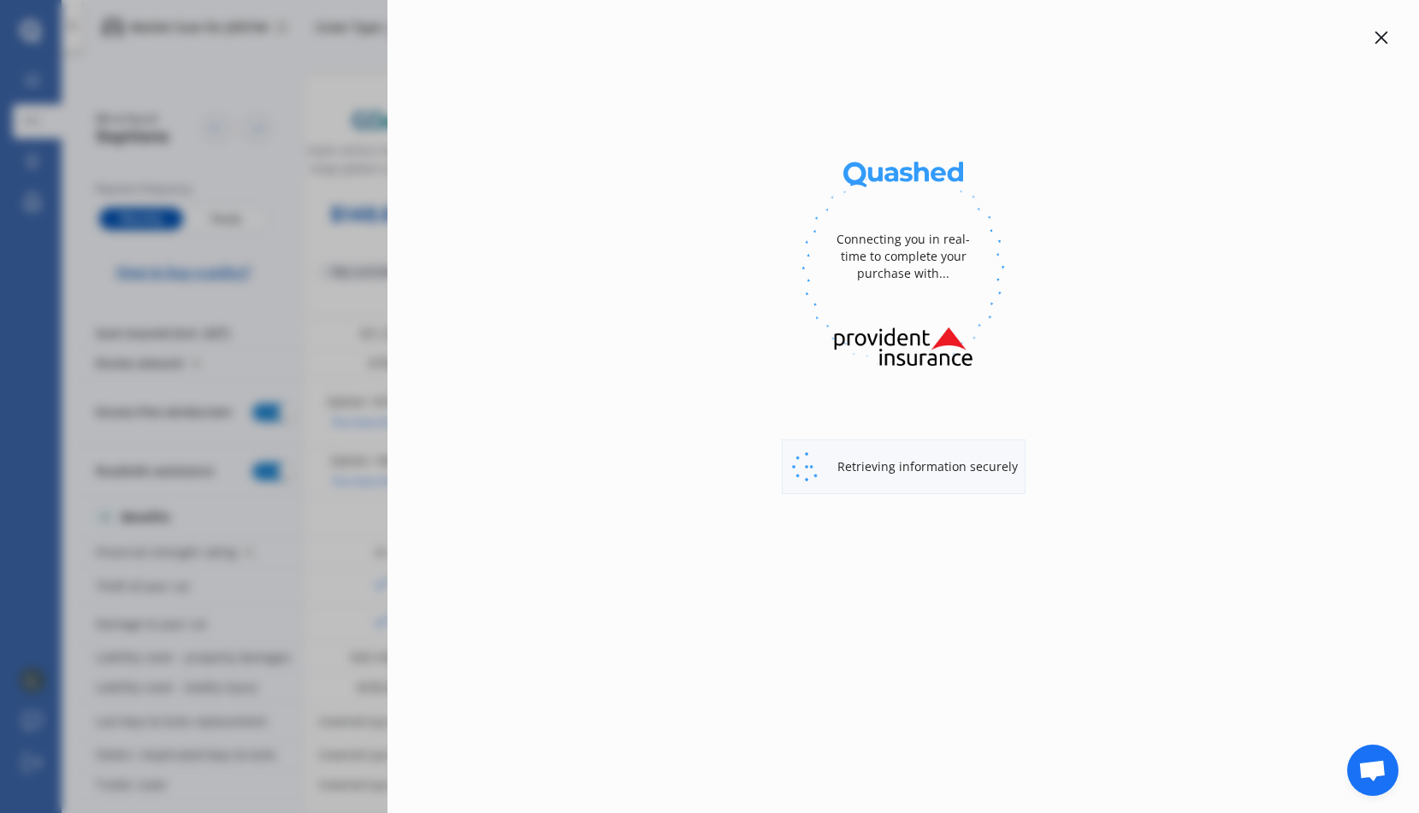
select select "Monthly"
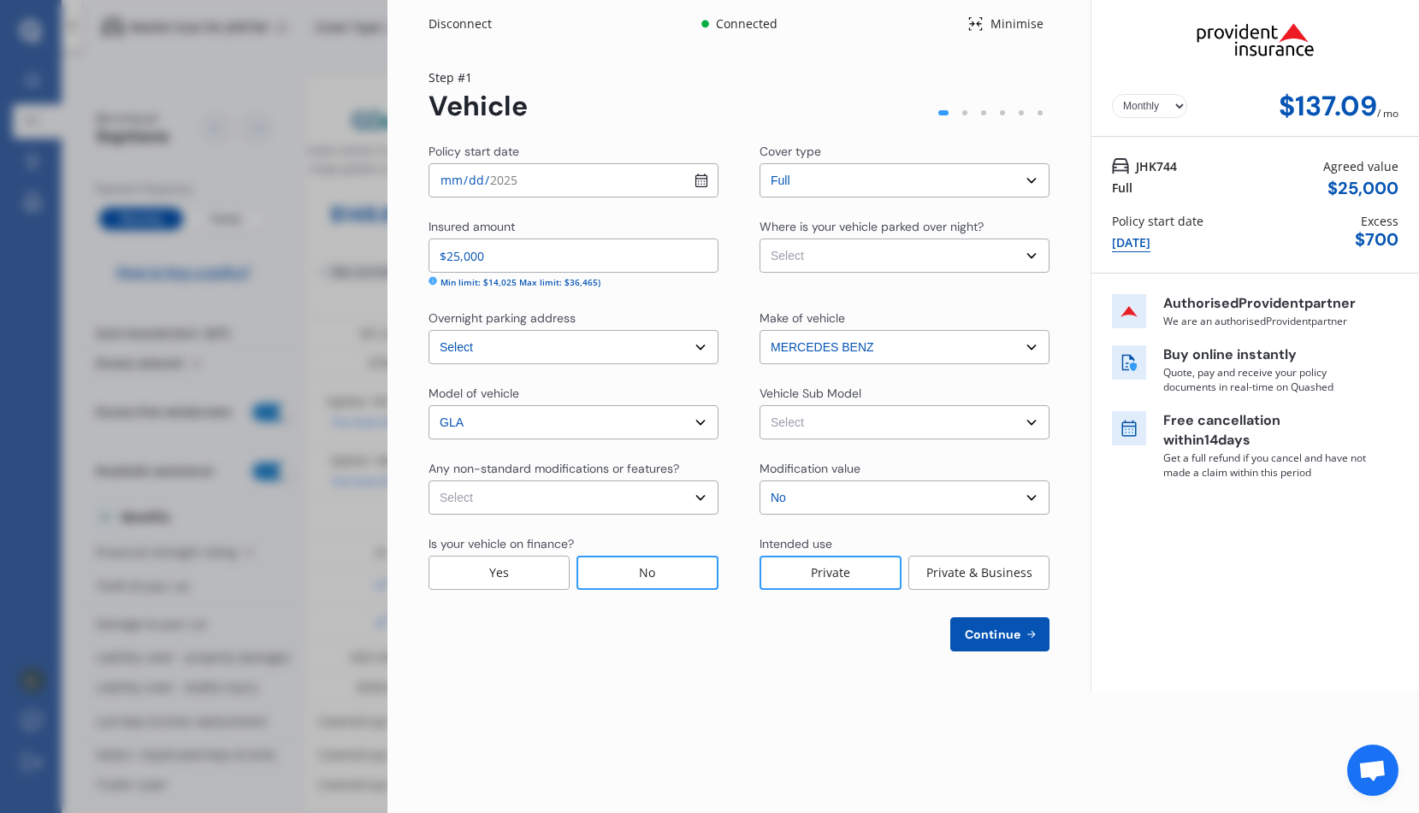
click at [632, 263] on input "$25,000" at bounding box center [574, 256] width 290 height 34
drag, startPoint x: 636, startPoint y: 255, endPoint x: 364, endPoint y: 251, distance: 272.1
click at [366, 250] on div "Disconnect Connected Minimise Yearly Monthly $137.09 / mo Step # 1 Vehicle Poli…" at bounding box center [709, 406] width 1419 height 813
type input "$21,250"
click at [803, 265] on select "Select Garage (fully enclosed) Off Street Parking Other" at bounding box center [905, 256] width 290 height 34
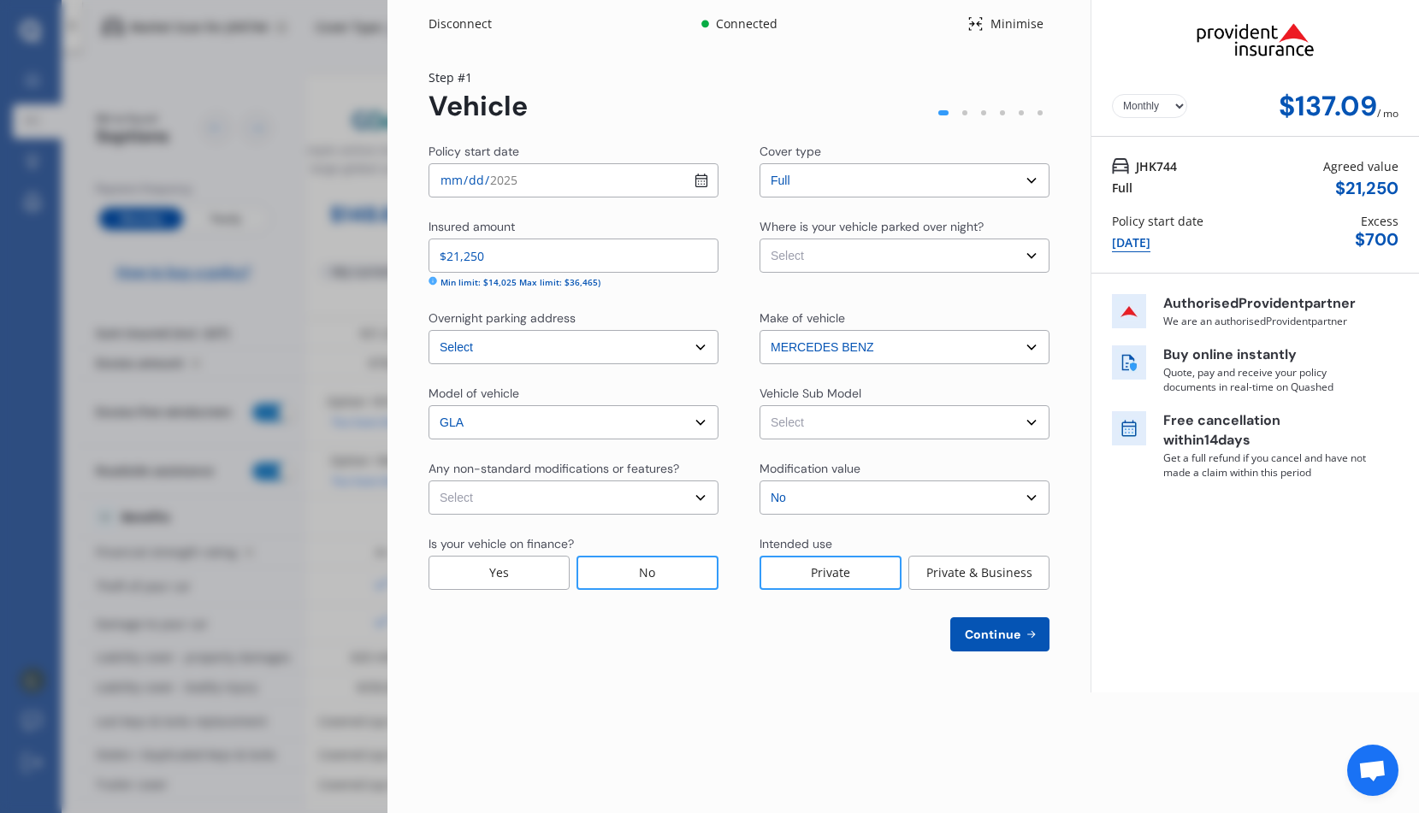
select select "OFF-STREET"
click at [760, 239] on select "Select Garage (fully enclosed) Off Street Parking Other" at bounding box center [905, 256] width 290 height 34
click at [788, 435] on select "Select GLA45 X156 AMG. Wagon 5dr Speedshift DCT 7sp 4MATIC 2.0T" at bounding box center [905, 422] width 290 height 34
select select "NZVMERC2015AEPV"
click at [760, 405] on select "Select GLA45 X156 AMG. Wagon 5dr Speedshift DCT 7sp 4MATIC 2.0T" at bounding box center [905, 422] width 290 height 34
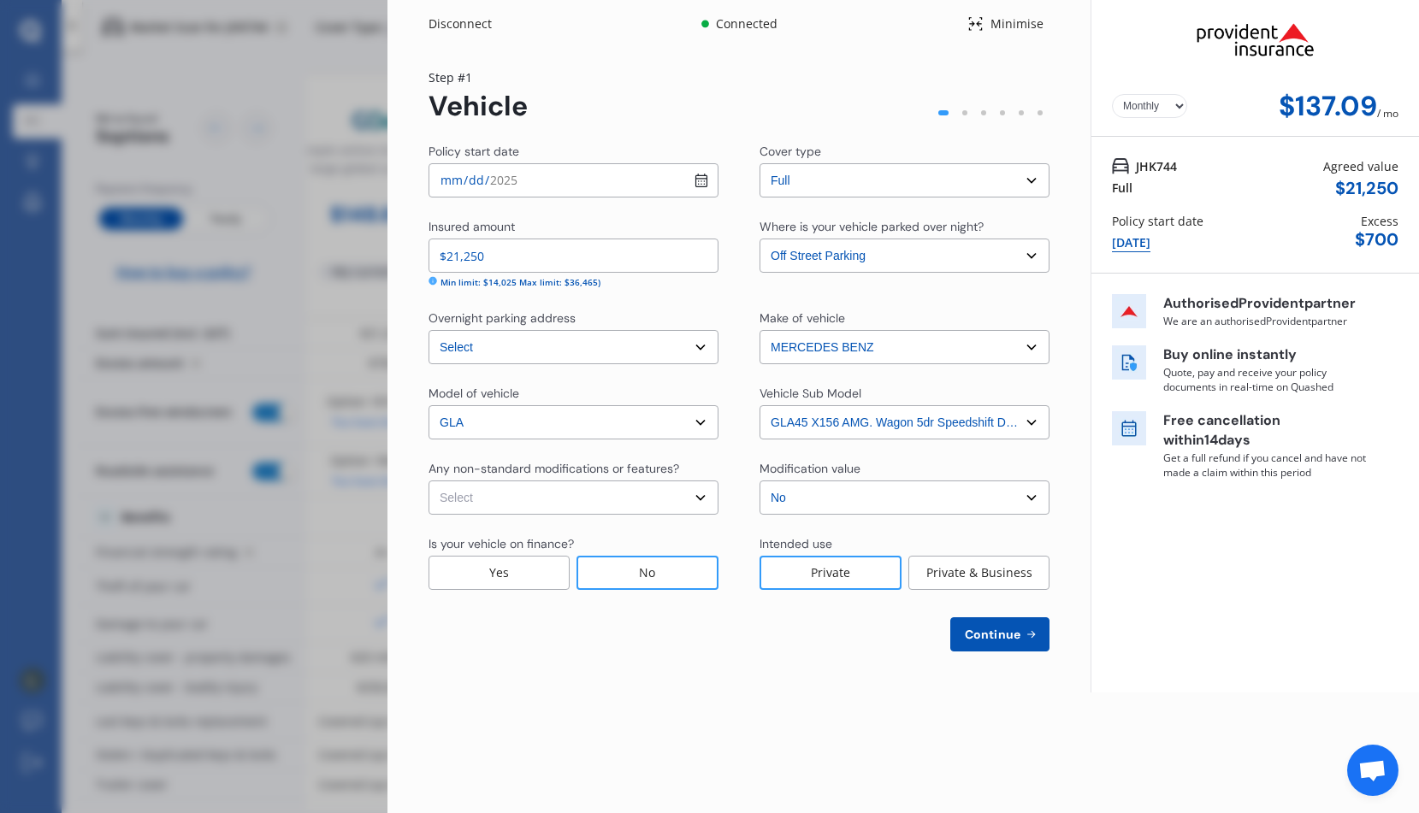
click at [698, 503] on select "Select None [MEDICAL_DATA] System(NOS) Roll Cage Full Racing Harness" at bounding box center [574, 498] width 290 height 34
select select "none"
click at [429, 481] on select "Select None [MEDICAL_DATA] System(NOS) Roll Cage Full Racing Harness" at bounding box center [574, 498] width 290 height 34
click at [985, 637] on span "Continue" at bounding box center [992, 635] width 62 height 14
select select "11"
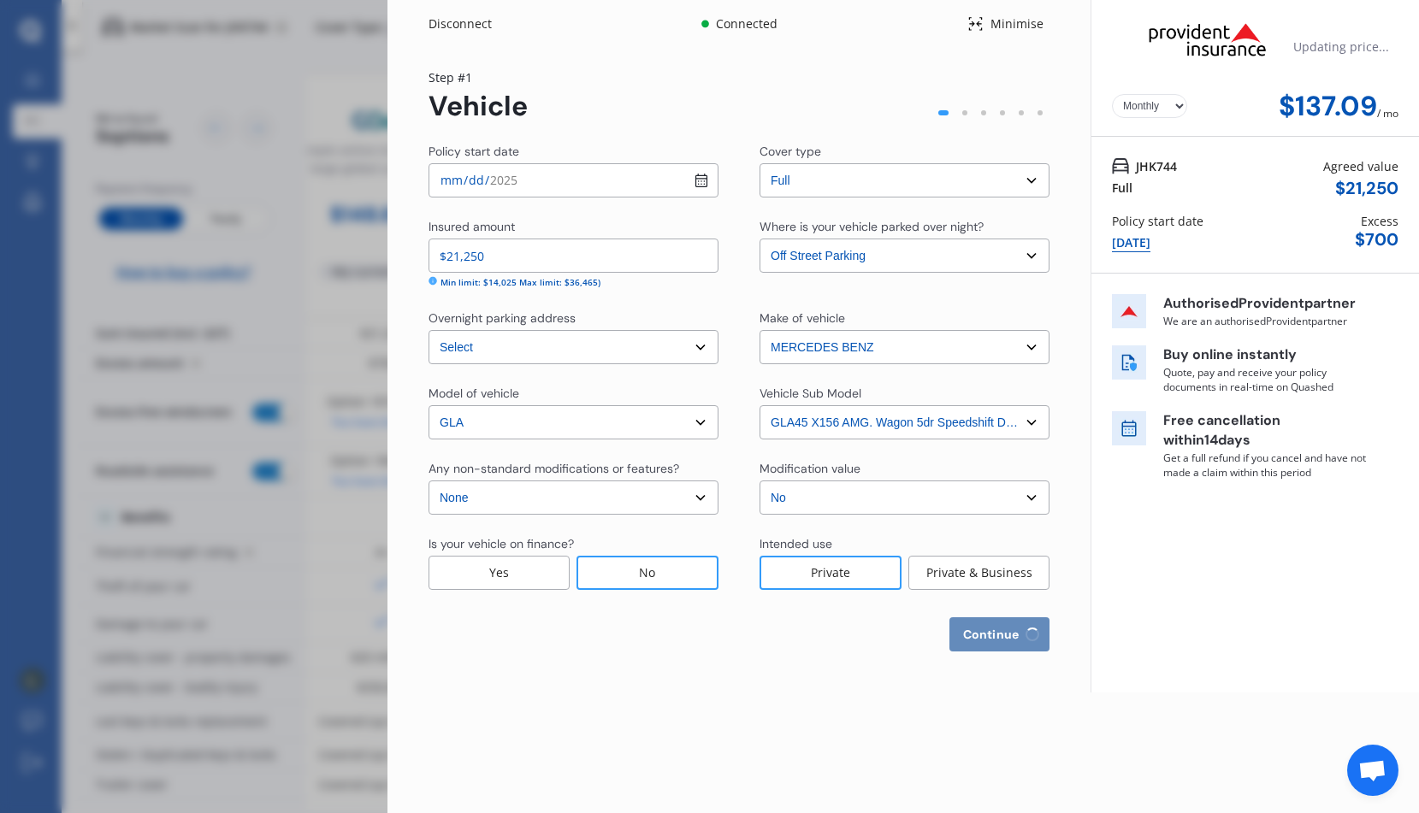
select select "06"
select select "1996"
select select "NZ_FULL"
select select "0"
select select "25"
